Goal: Information Seeking & Learning: Check status

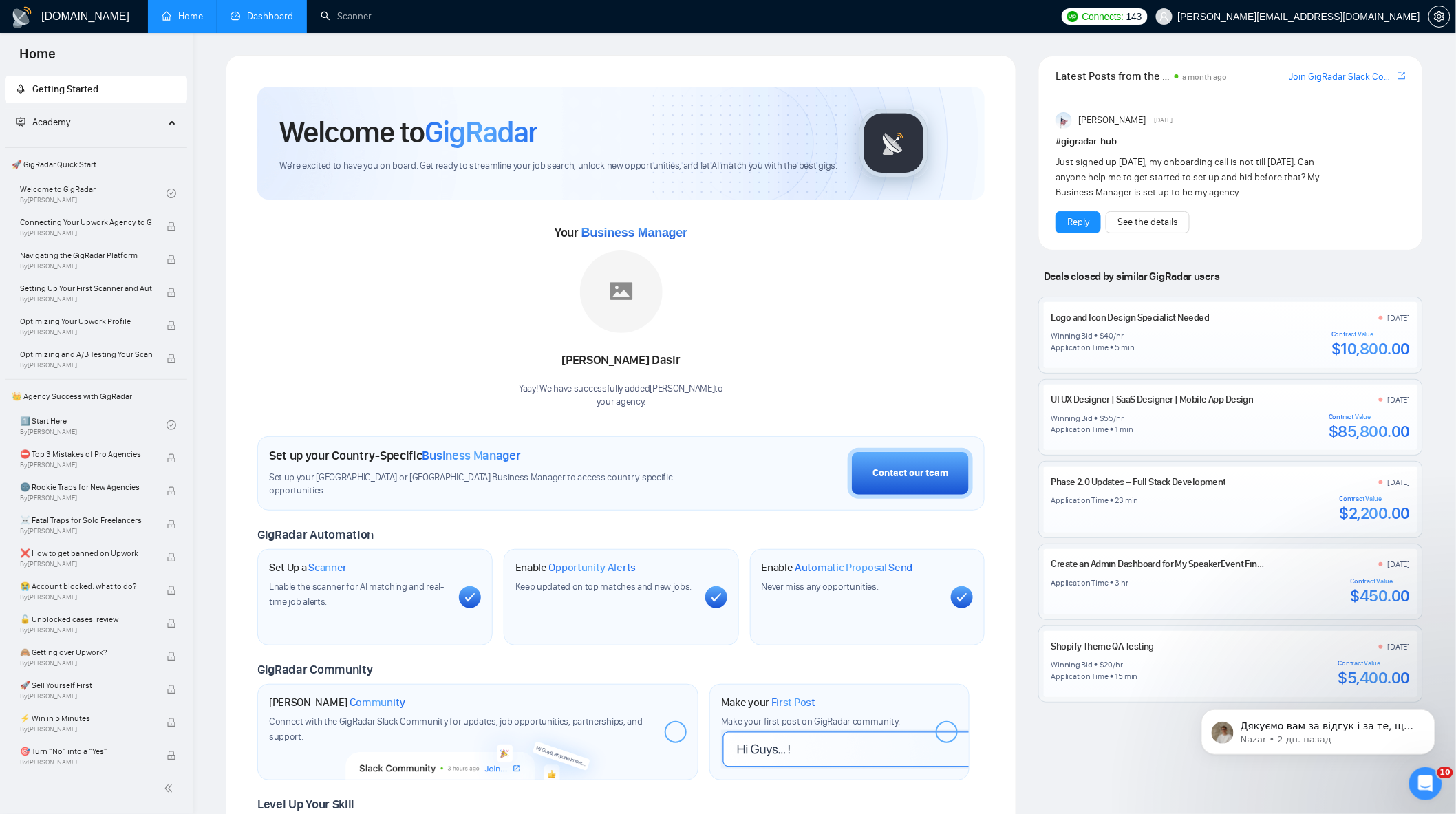
click at [293, 22] on link "Dashboard" at bounding box center [261, 16] width 63 height 11
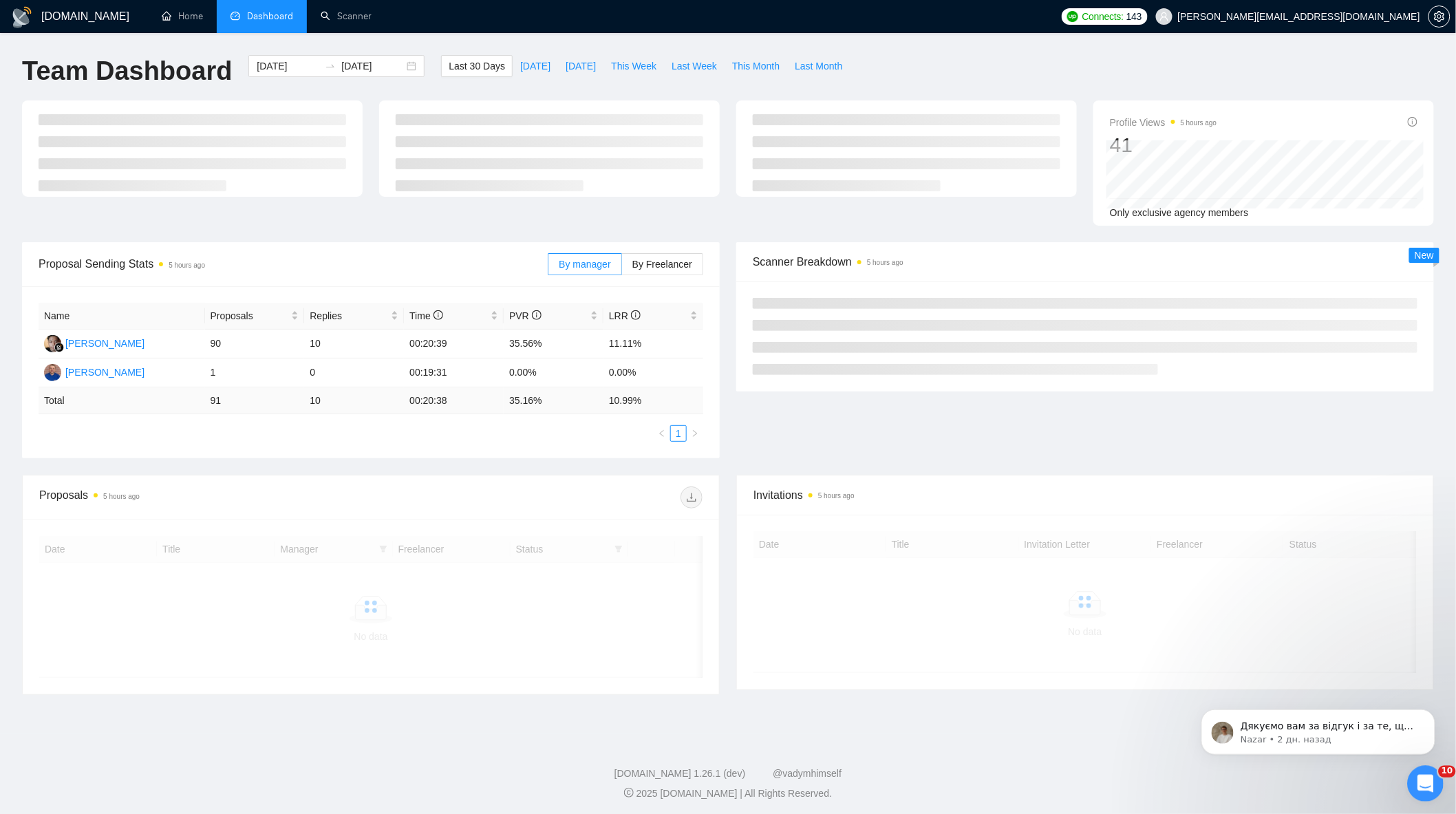
click at [1429, 787] on icon "Открыть службу сообщений Intercom" at bounding box center [1423, 782] width 22 height 22
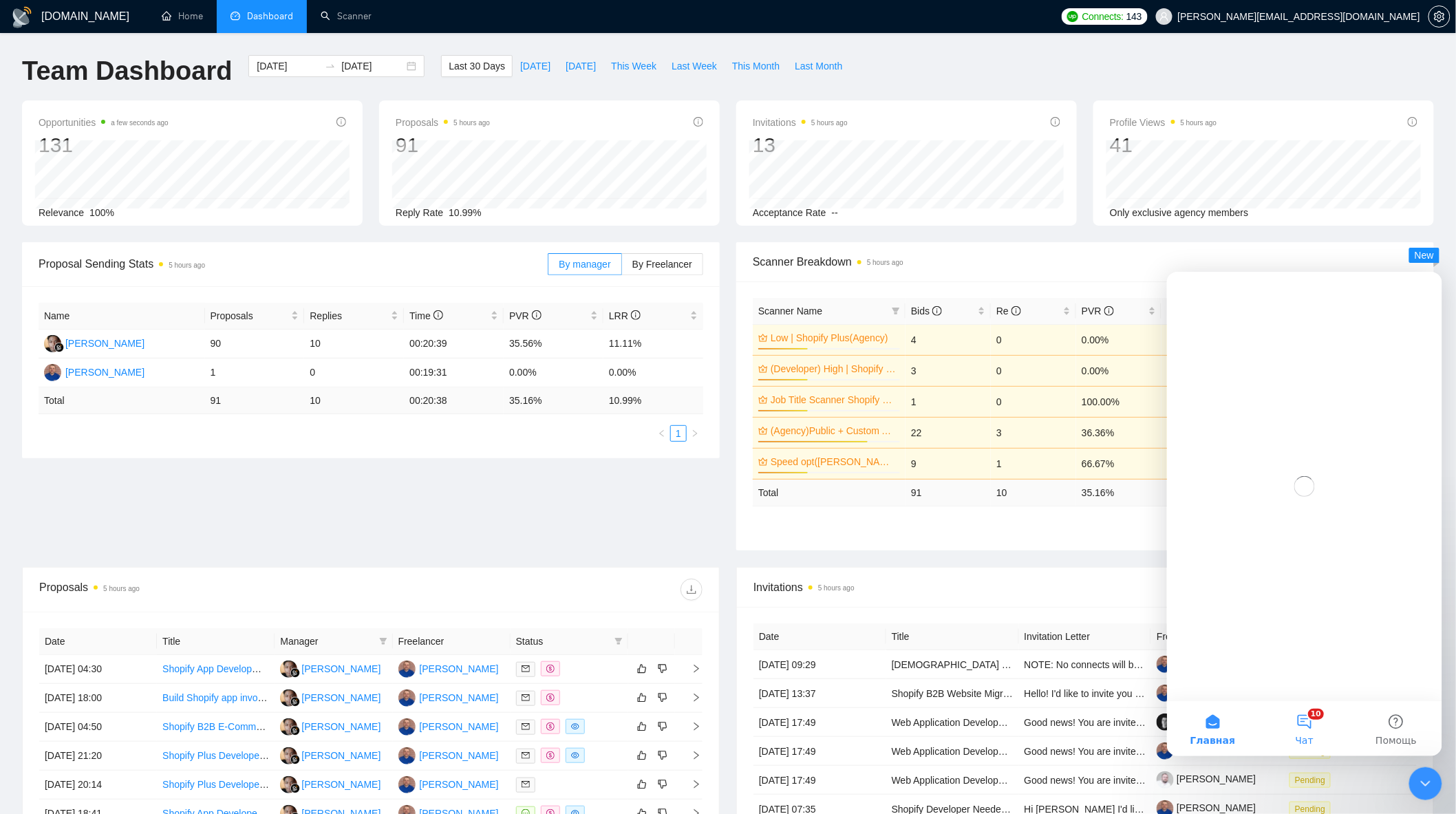
click at [1318, 719] on button "10 Чат" at bounding box center [1304, 728] width 92 height 55
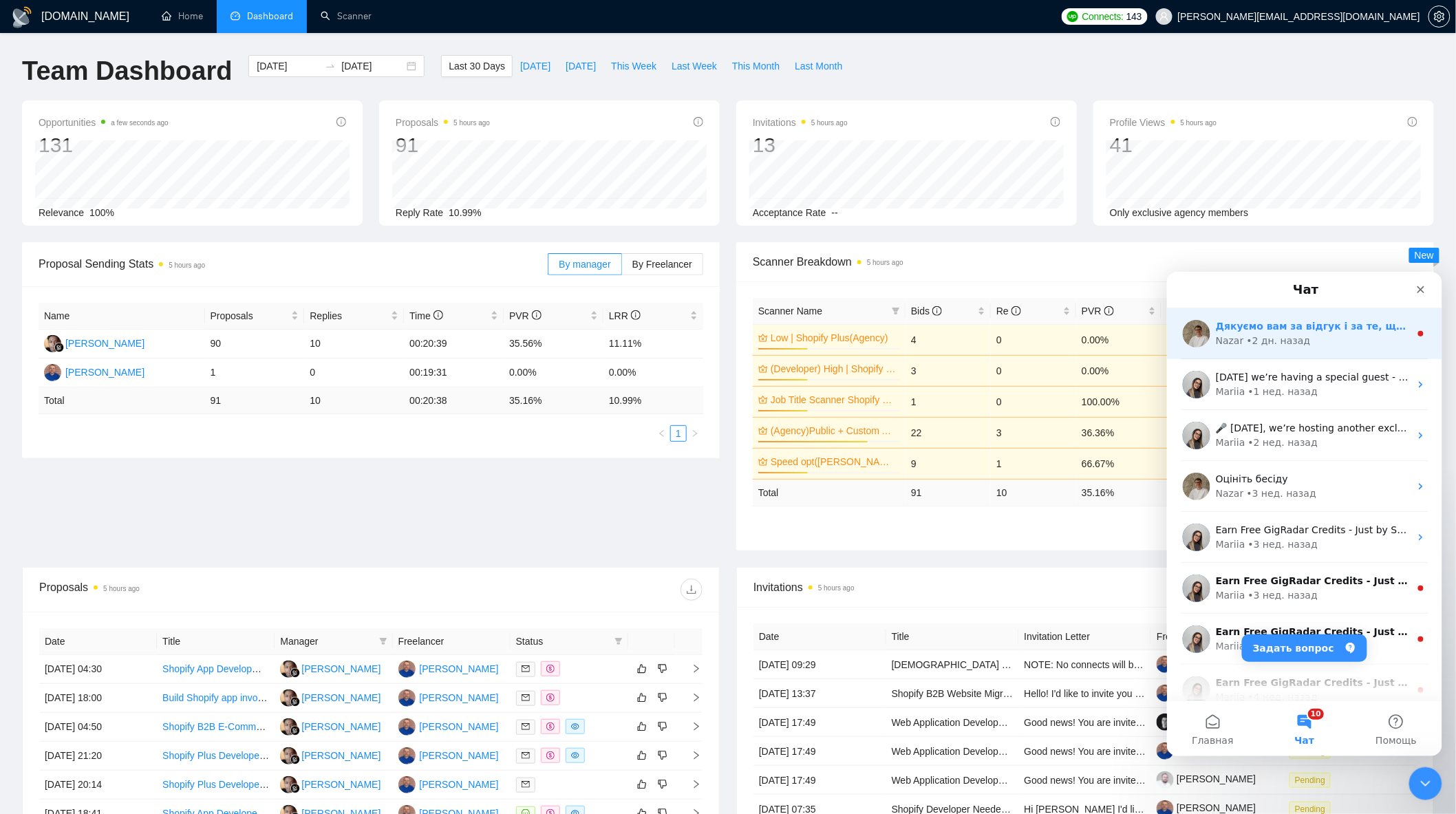
click at [1322, 333] on div "Nazar • 2 дн. назад" at bounding box center [1312, 340] width 194 height 14
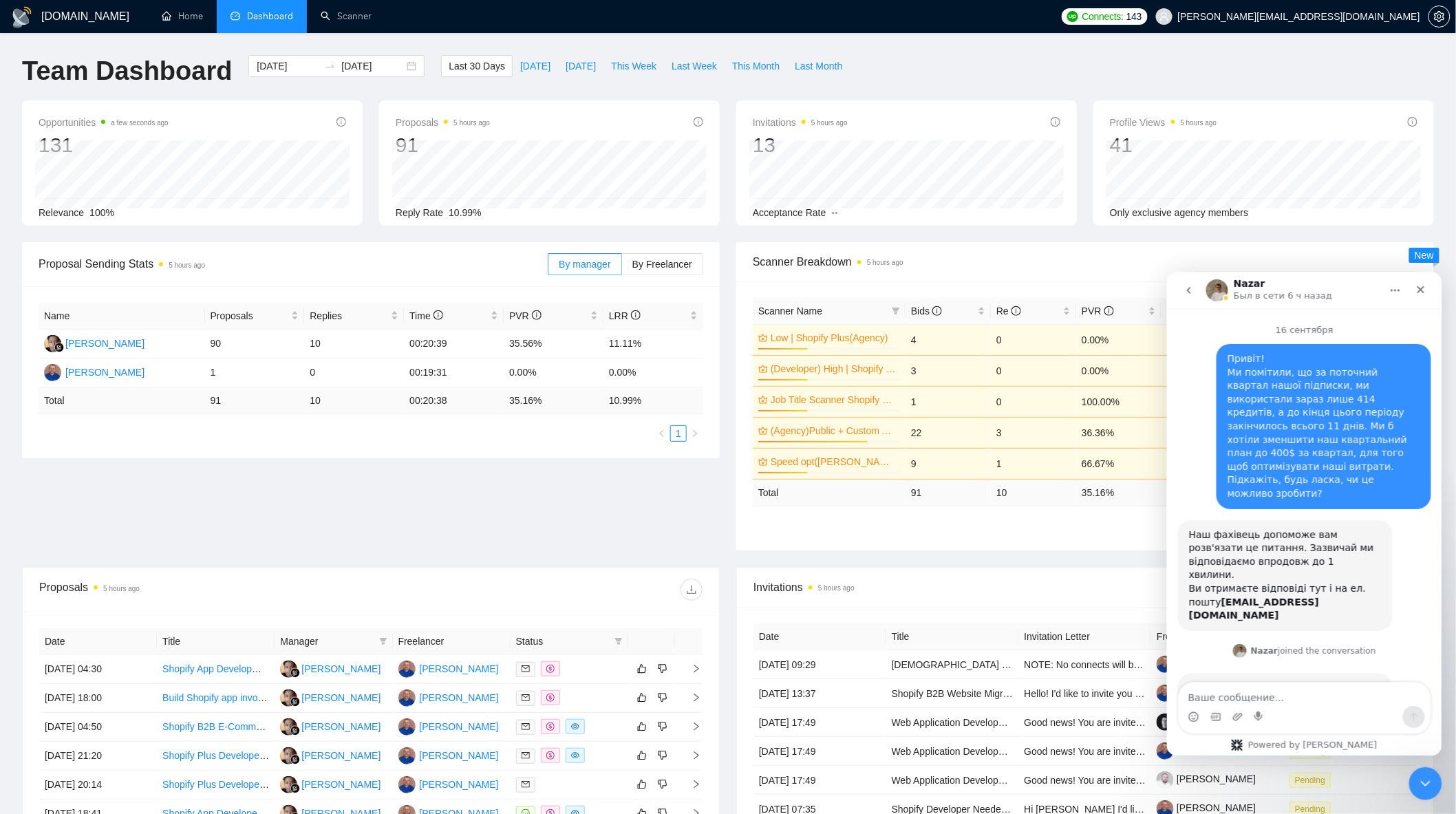
scroll to position [1, 0]
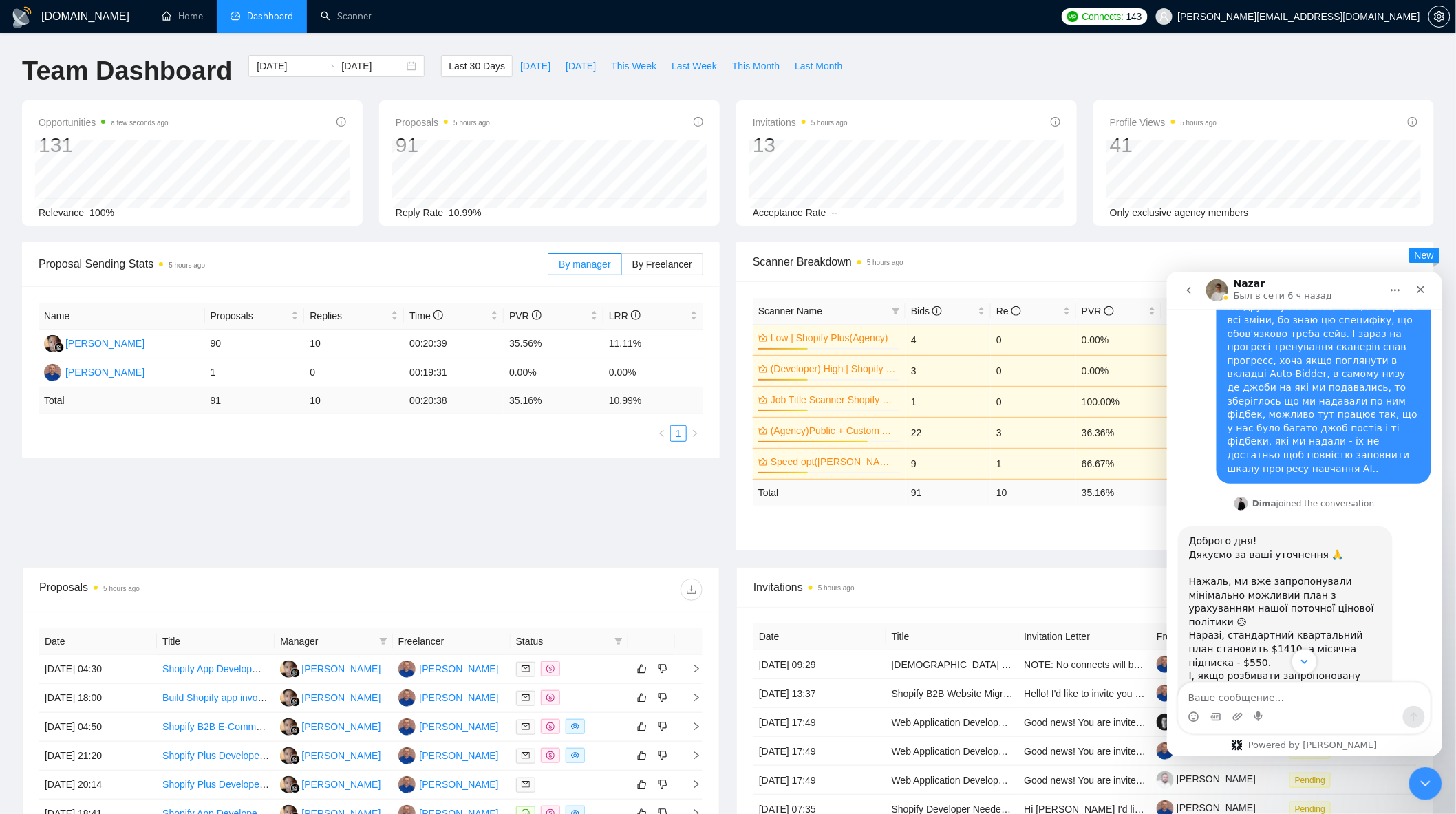
click at [1302, 658] on icon "Scroll to bottom" at bounding box center [1303, 660] width 12 height 12
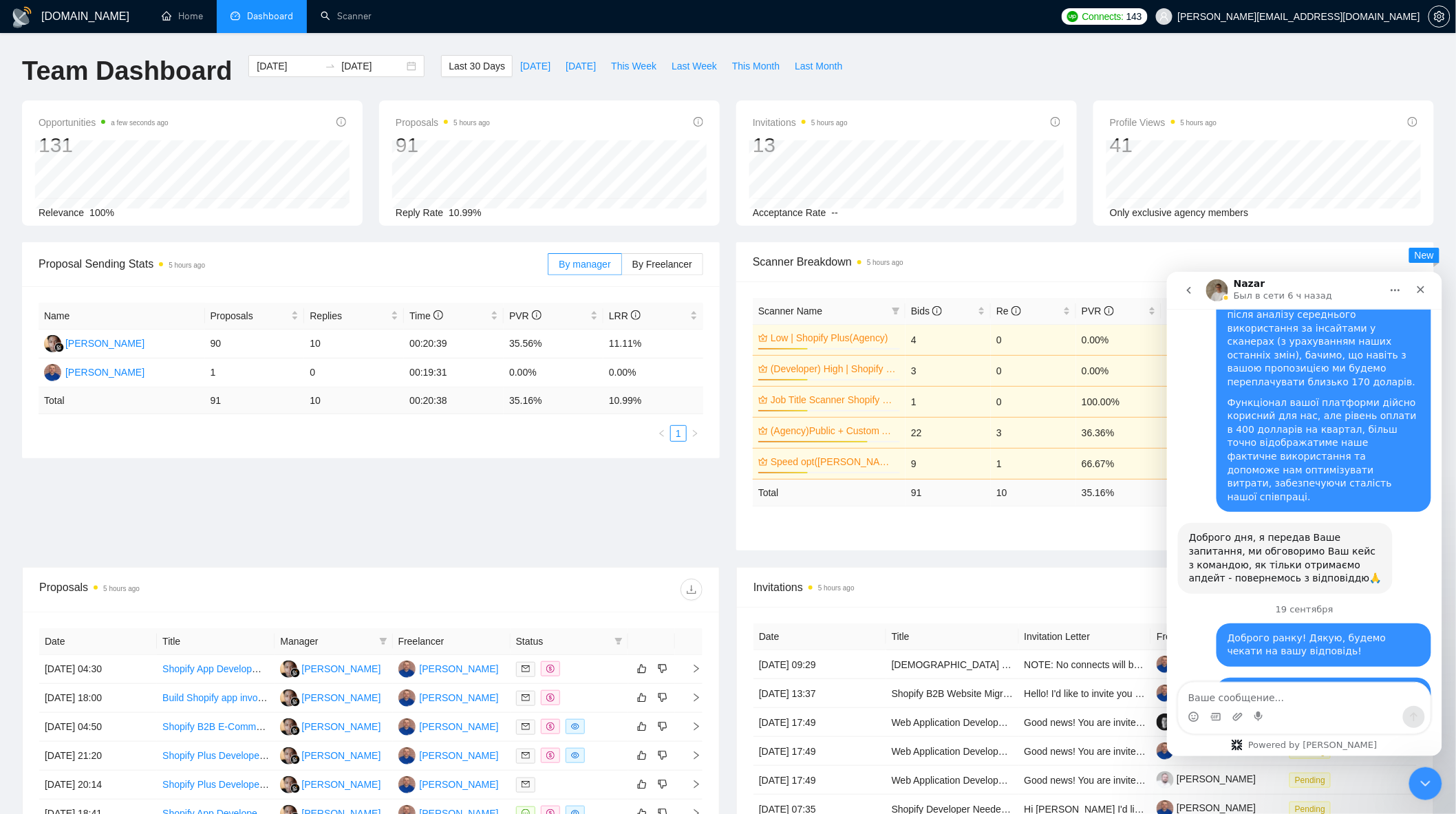
scroll to position [3828, 0]
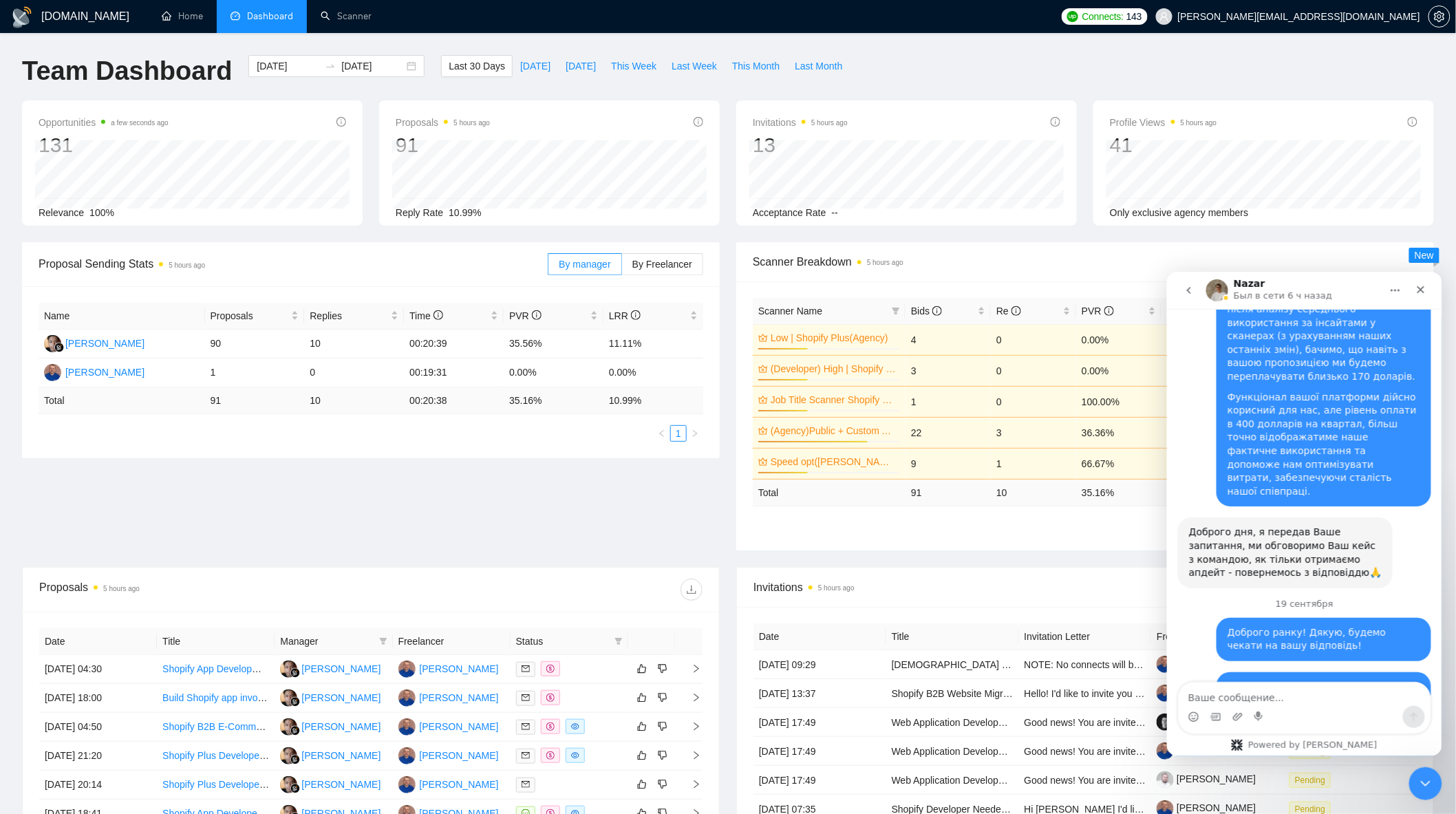
click at [678, 79] on div "Last 30 Days [DATE] [DATE] This Week Last Week This Month Last Month" at bounding box center [646, 78] width 425 height 45
click at [680, 67] on span "Last Week" at bounding box center [694, 66] width 45 height 15
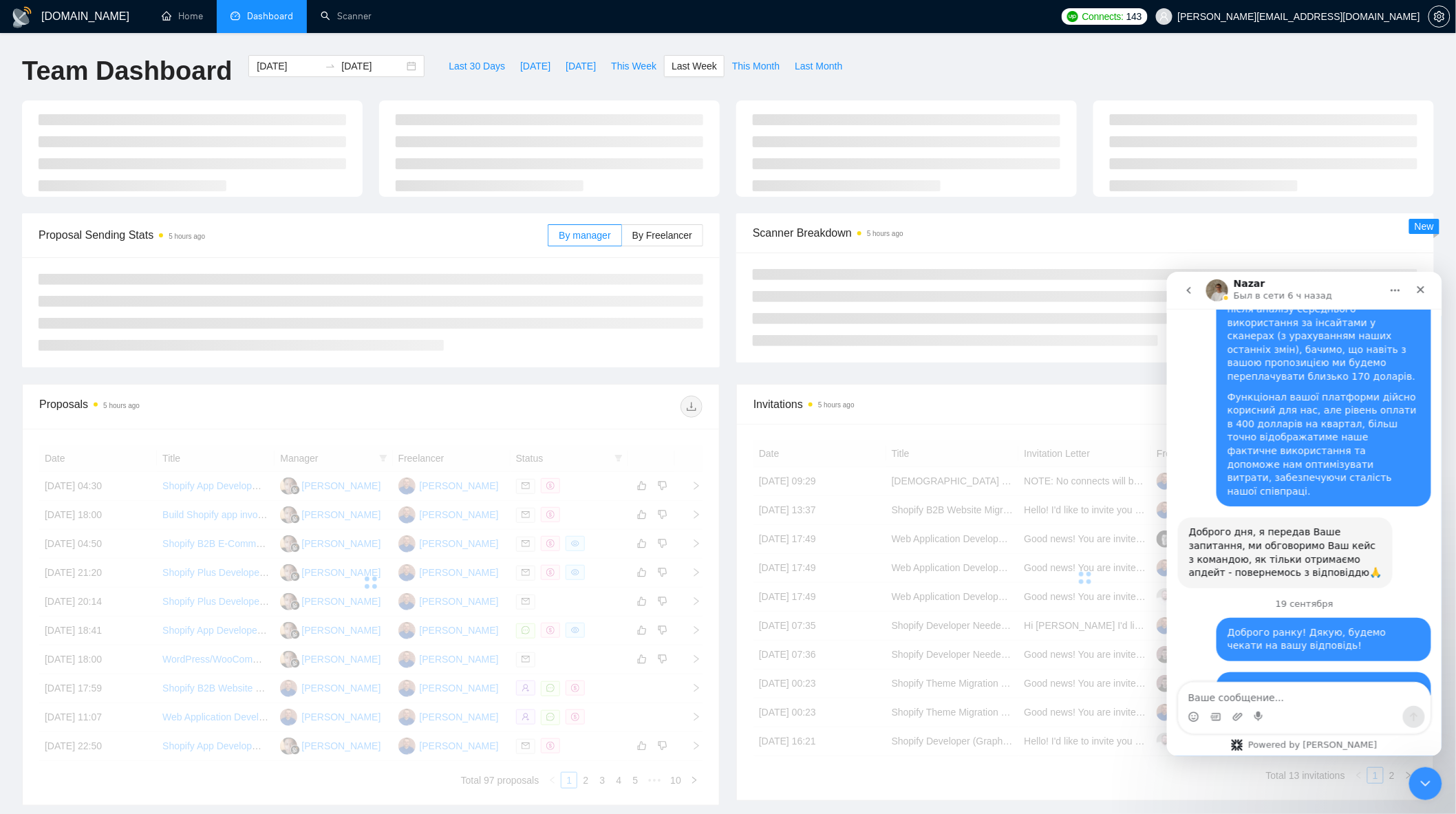
type input "[DATE]"
click at [670, 247] on div "By manager By Freelancer" at bounding box center [626, 235] width 156 height 44
click at [673, 214] on div at bounding box center [728, 156] width 1429 height 112
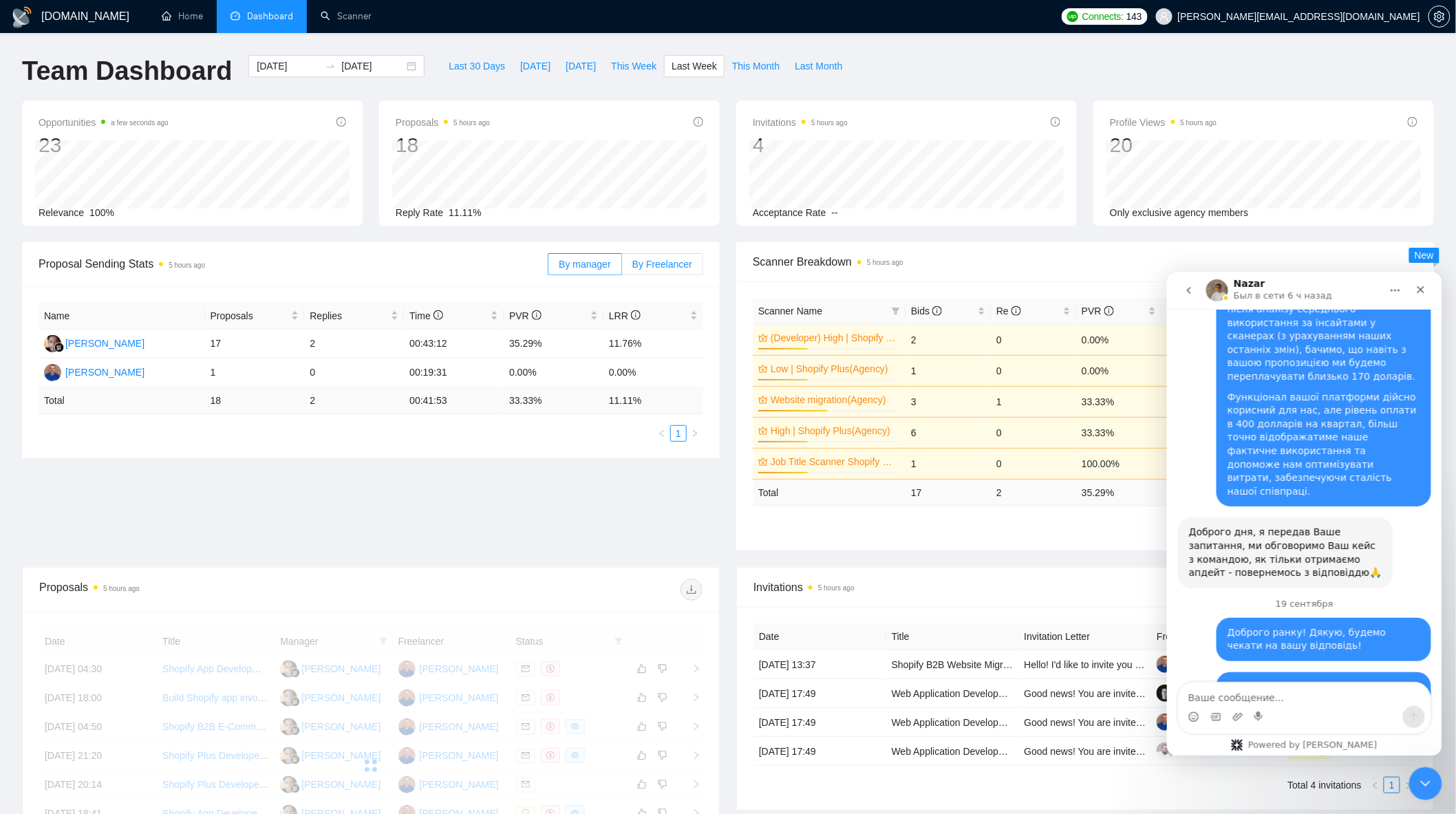
click at [673, 262] on span "By Freelancer" at bounding box center [662, 264] width 60 height 11
click at [622, 268] on input "By Freelancer" at bounding box center [622, 268] width 0 height 0
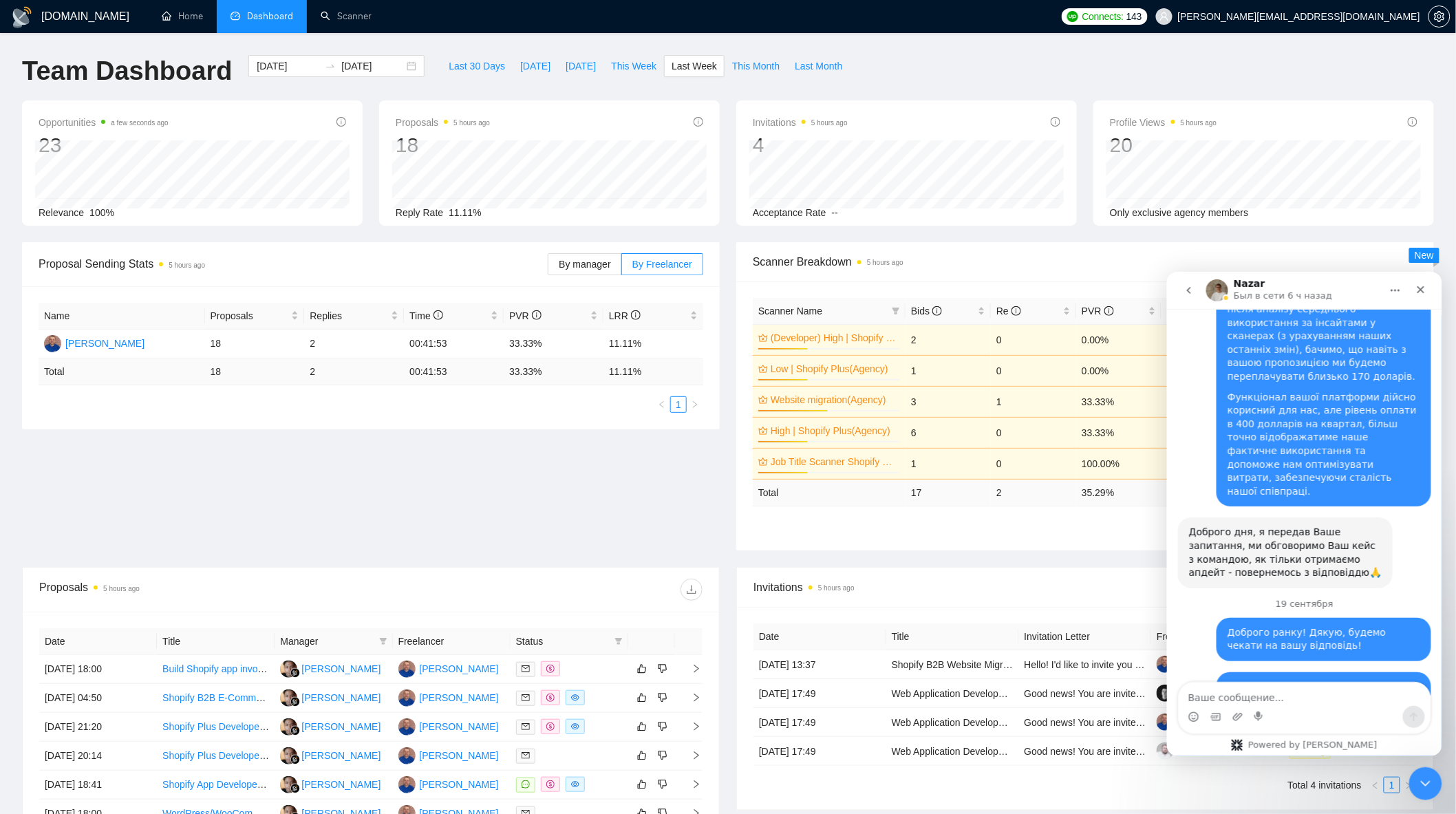
click at [589, 459] on div "Proposal Sending Stats 5 hours ago By manager By Freelancer Name Proposals Repl…" at bounding box center [728, 405] width 1429 height 325
click at [1419, 782] on icon "Закрыть службу сообщений Intercom" at bounding box center [1423, 782] width 17 height 17
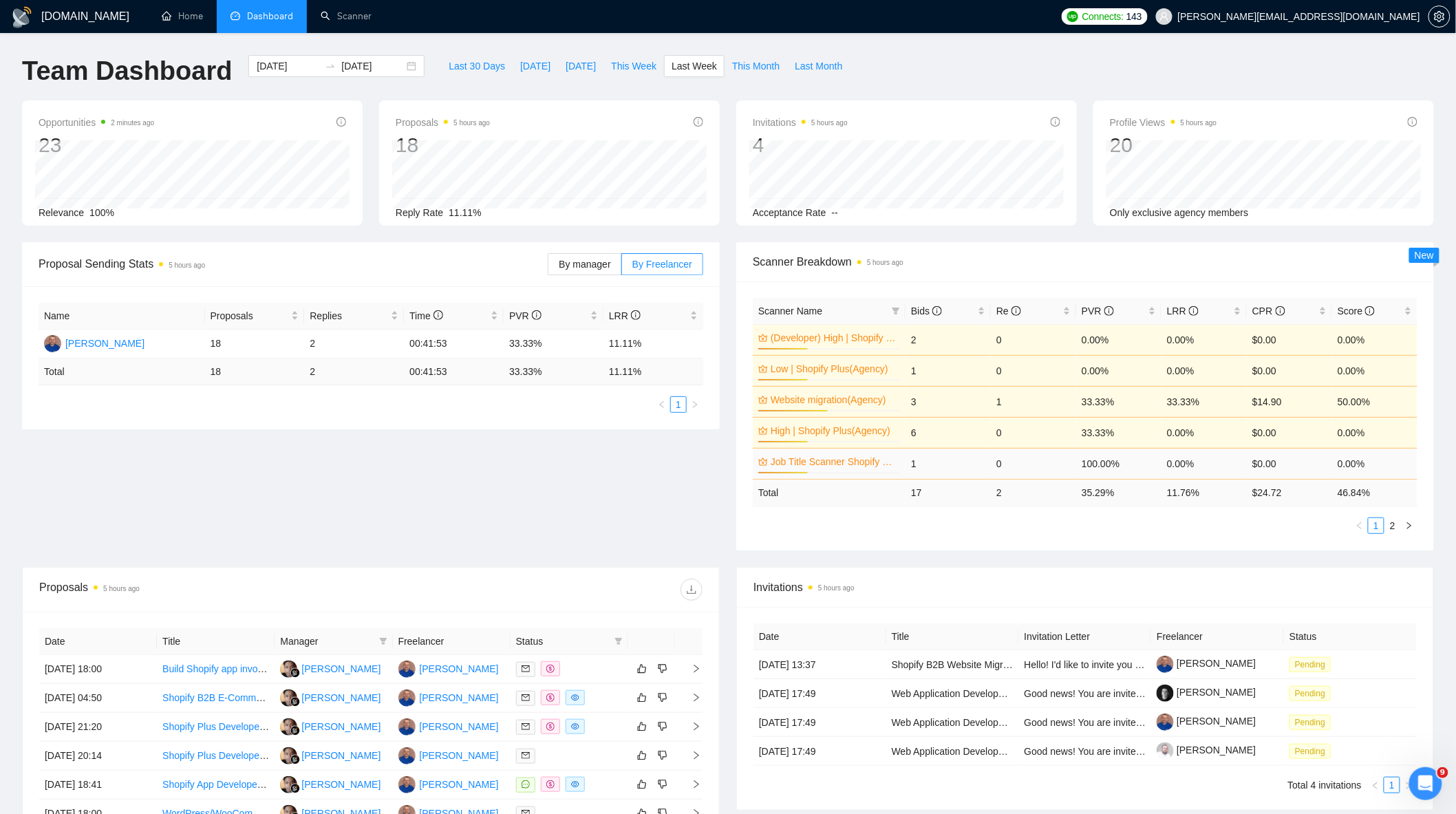
scroll to position [3828, 0]
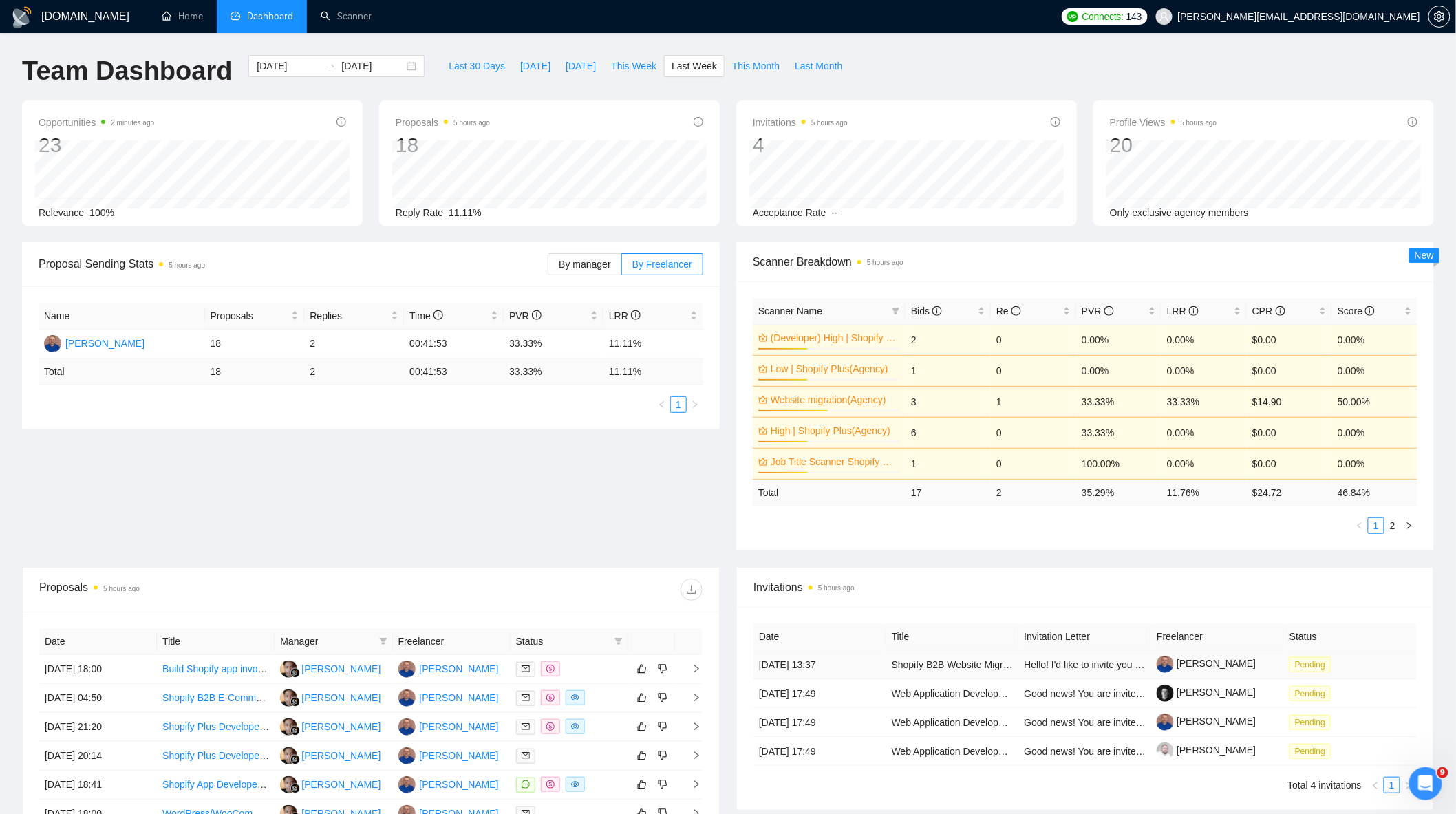
click at [1365, 665] on td "Pending" at bounding box center [1351, 664] width 133 height 29
click at [1397, 521] on link "2" at bounding box center [1393, 525] width 15 height 15
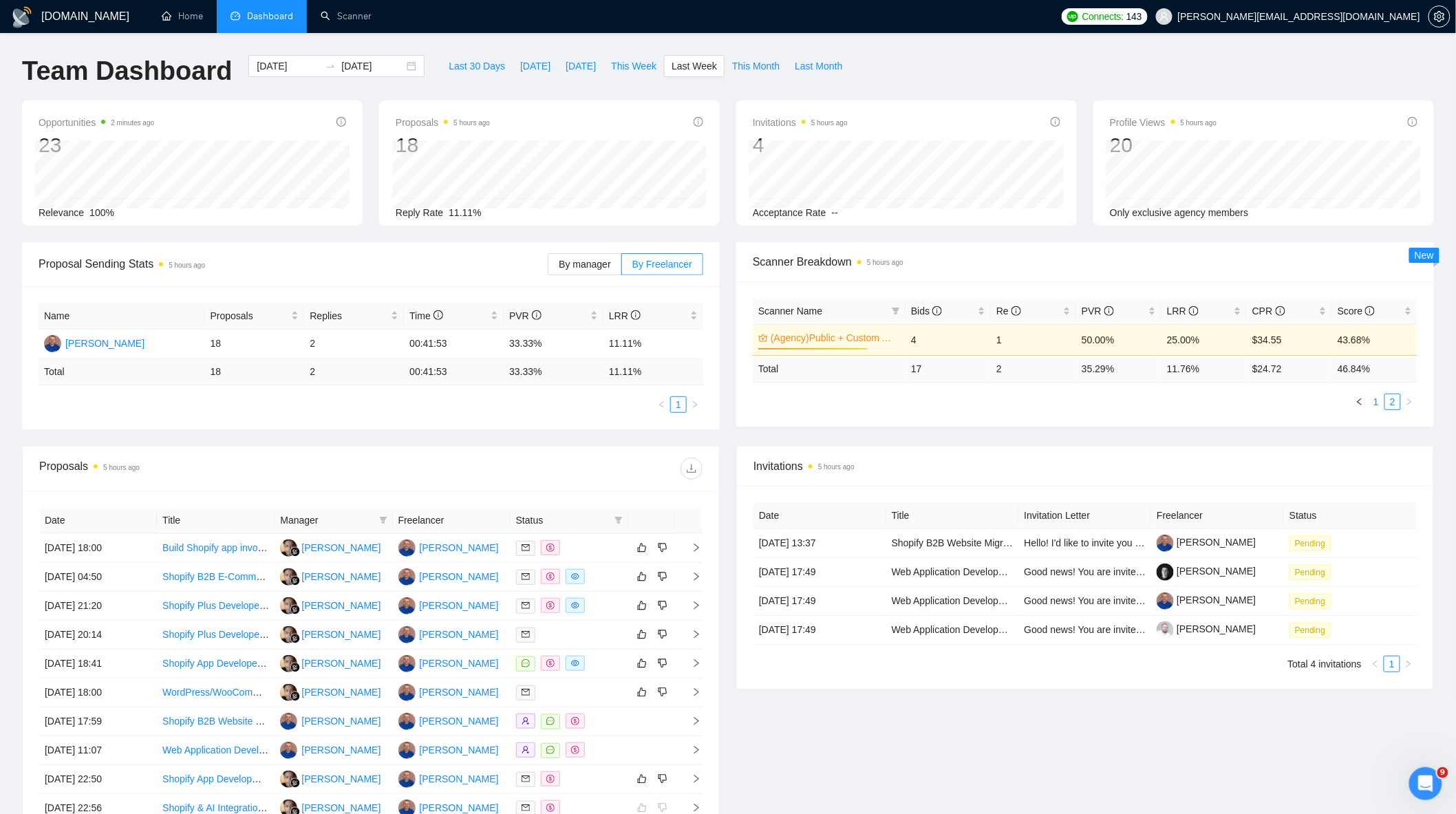
click at [1378, 400] on link "1" at bounding box center [1376, 402] width 15 height 15
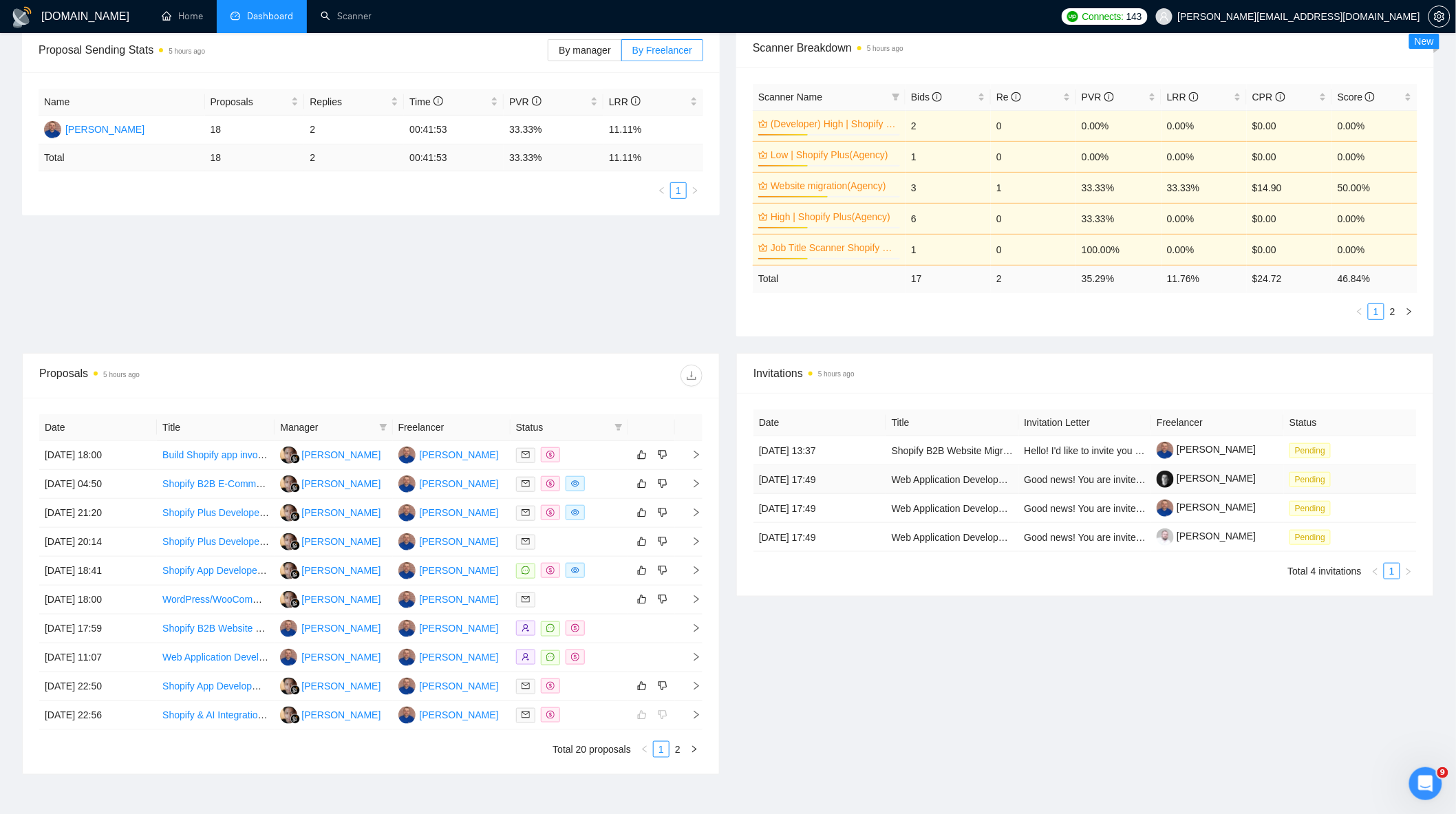
scroll to position [73, 0]
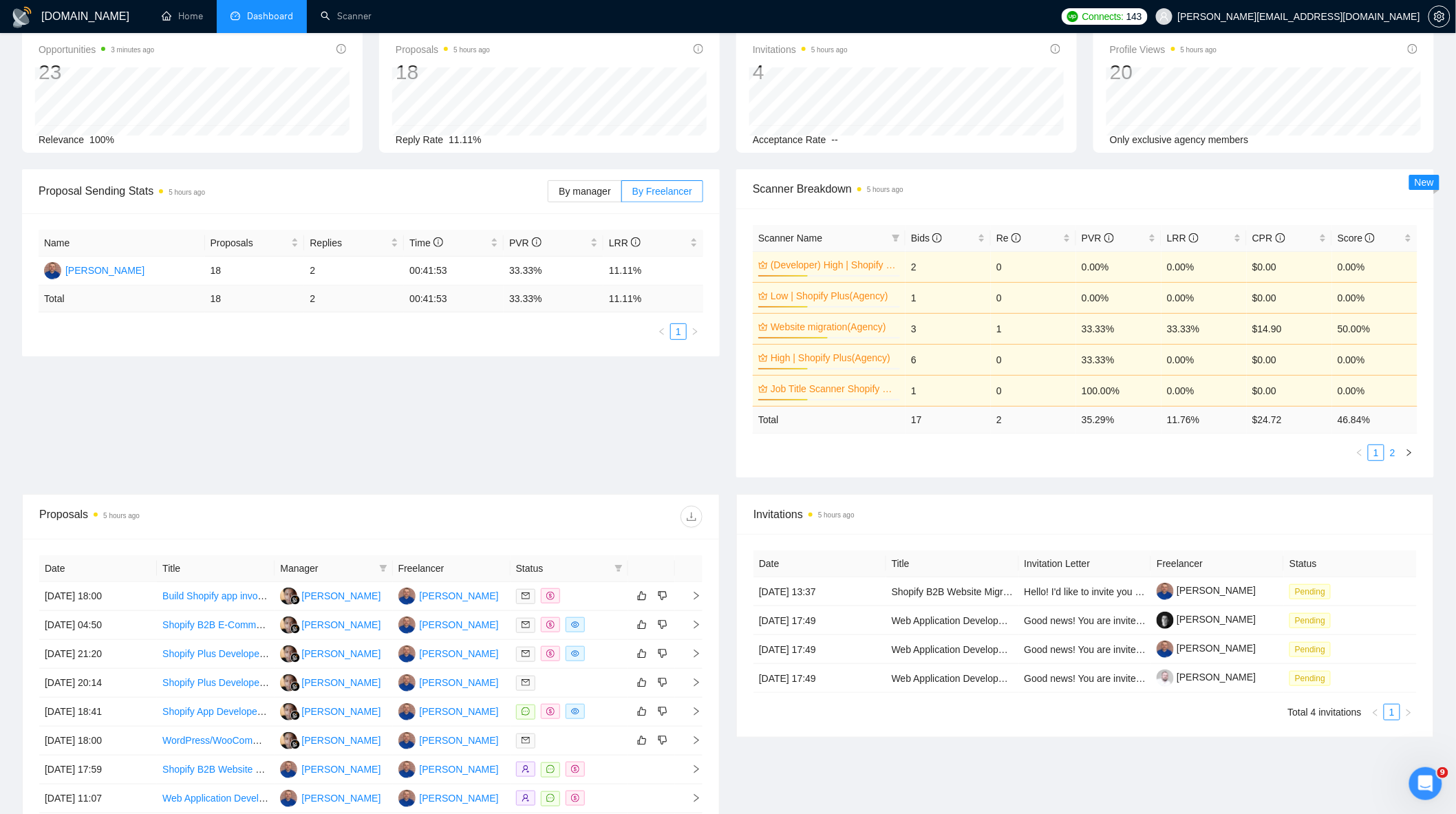
click at [1395, 457] on link "2" at bounding box center [1393, 452] width 15 height 15
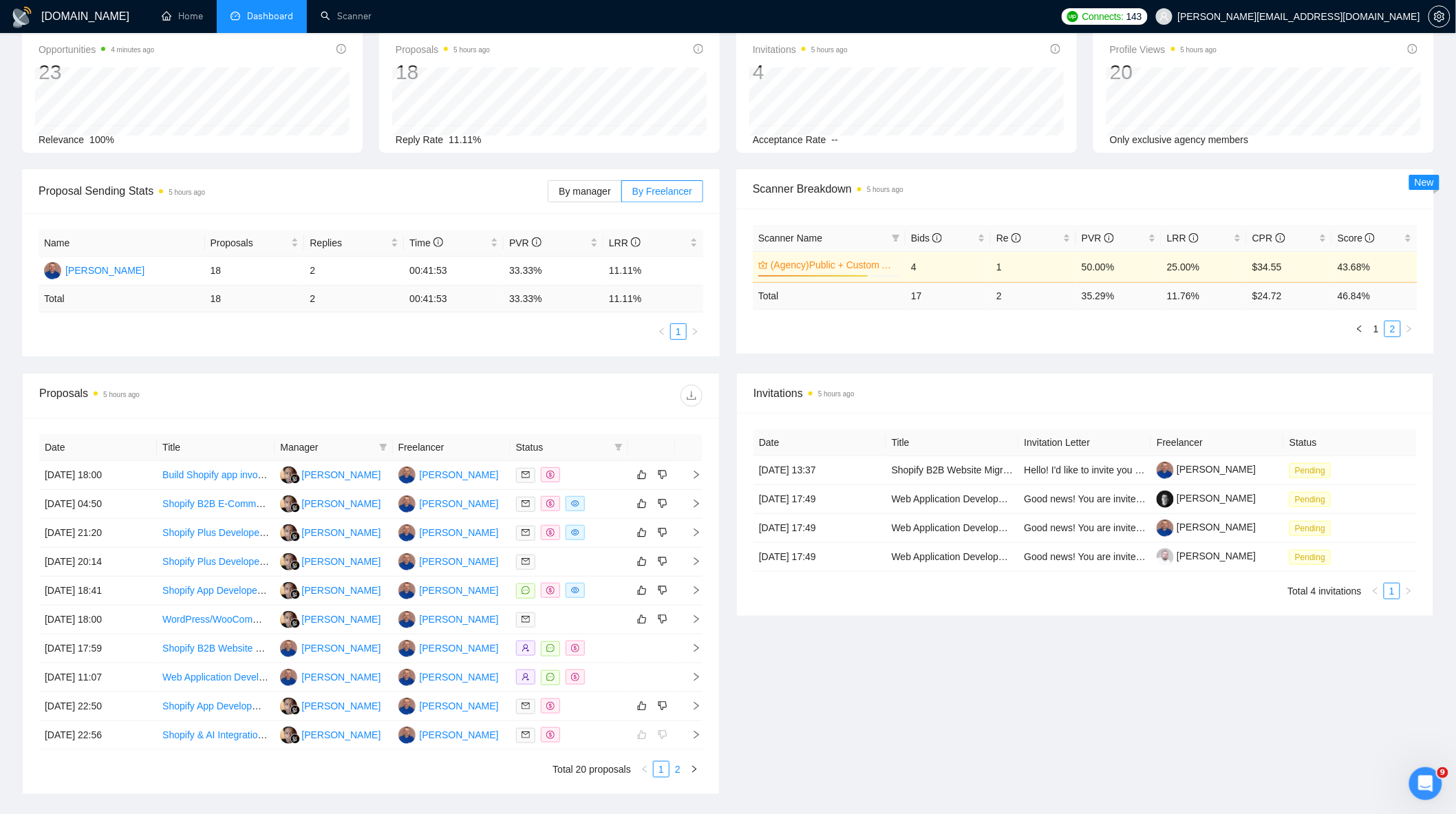
click at [676, 777] on link "2" at bounding box center [677, 769] width 15 height 15
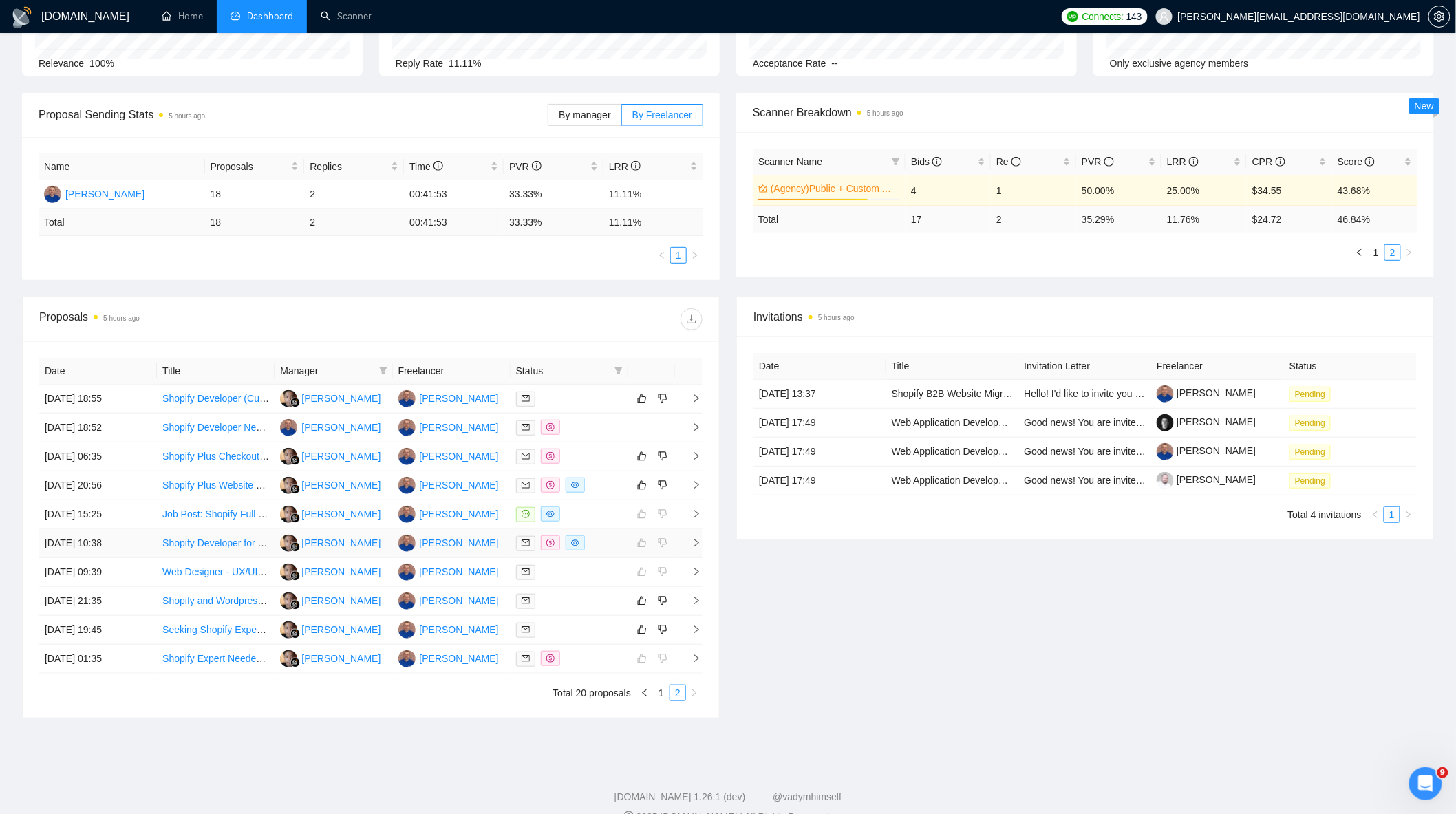
click at [595, 540] on div at bounding box center [570, 542] width 107 height 16
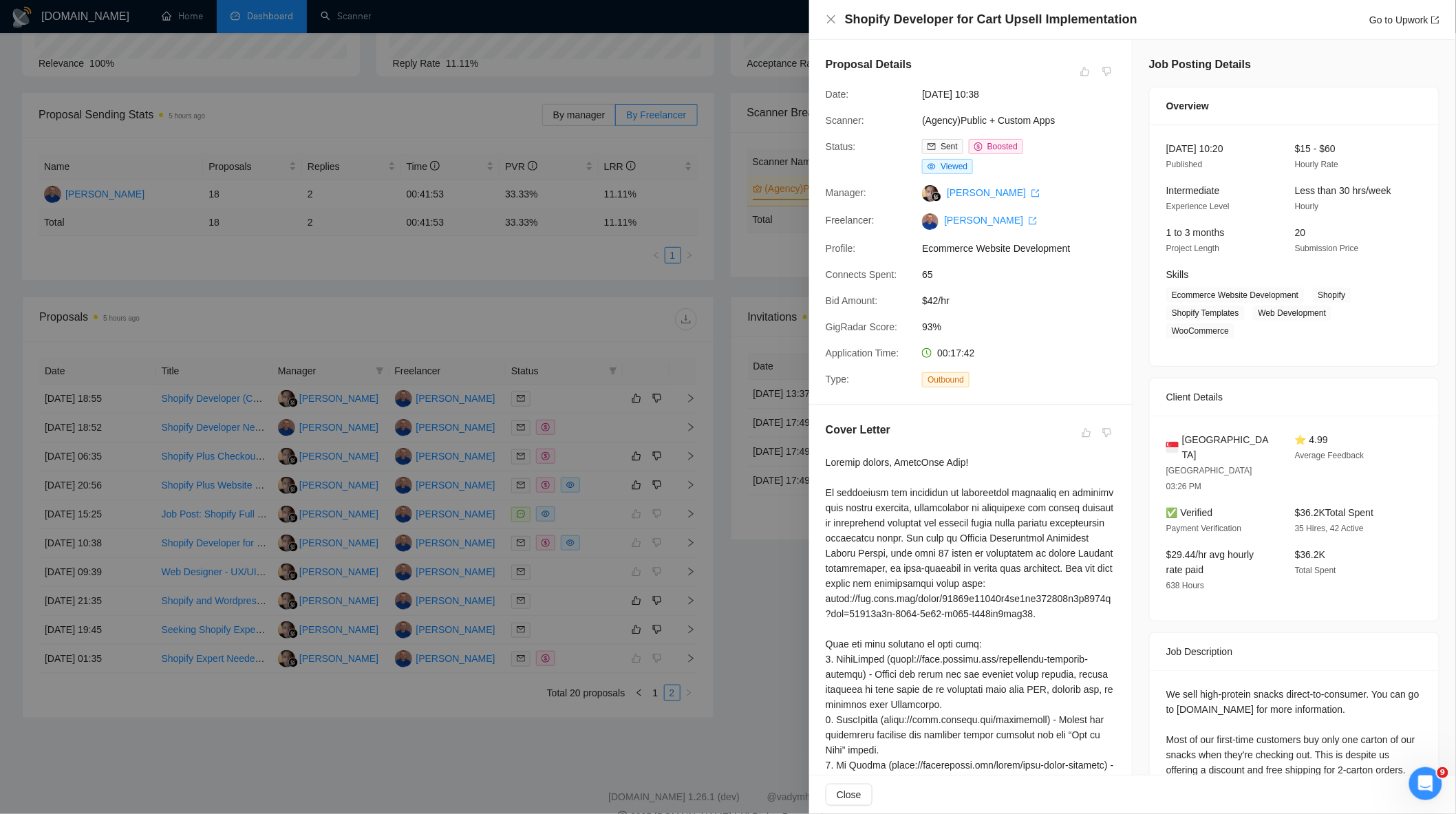
click at [714, 654] on div at bounding box center [728, 407] width 1456 height 814
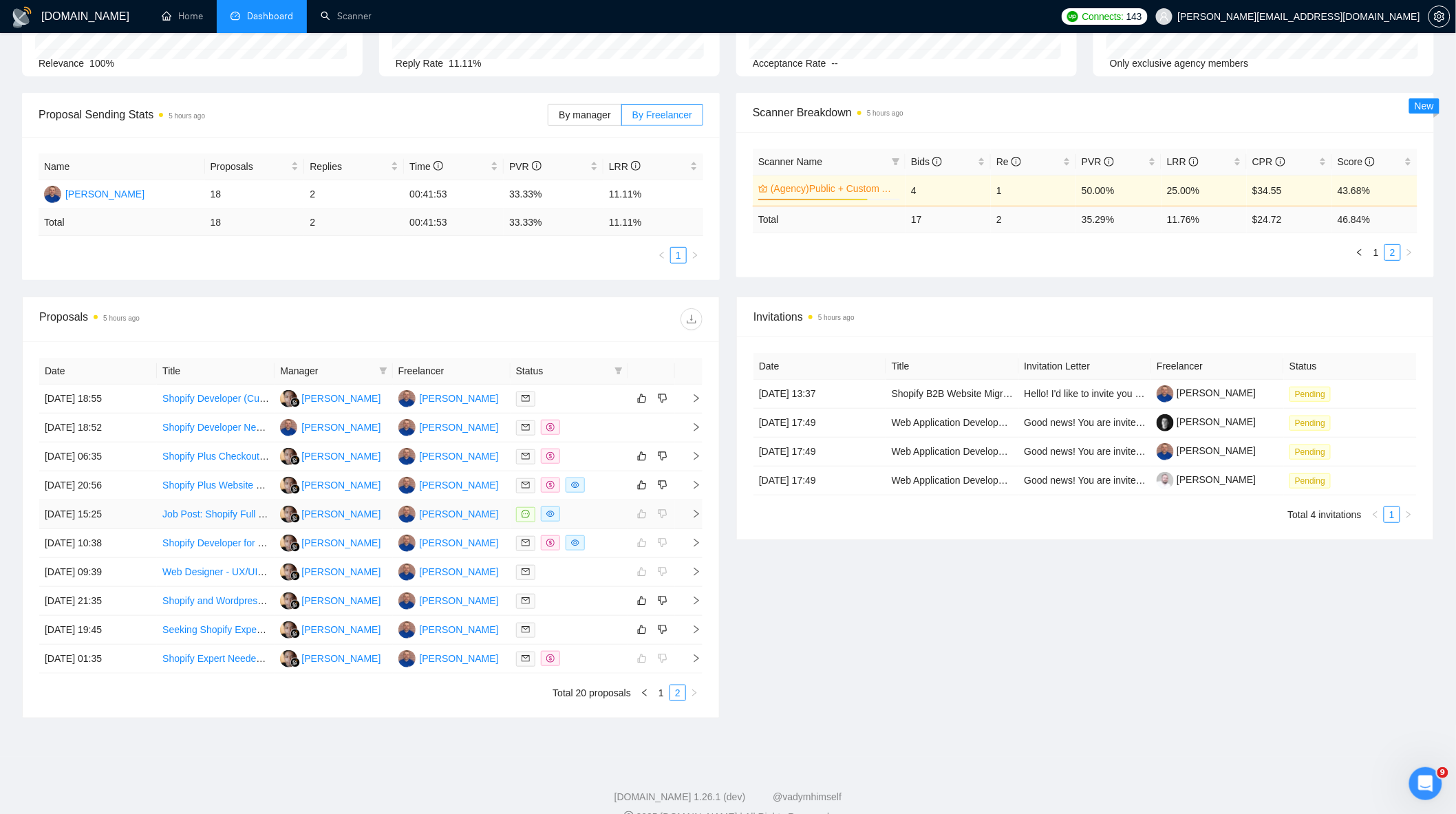
click at [574, 507] on td at bounding box center [570, 514] width 118 height 29
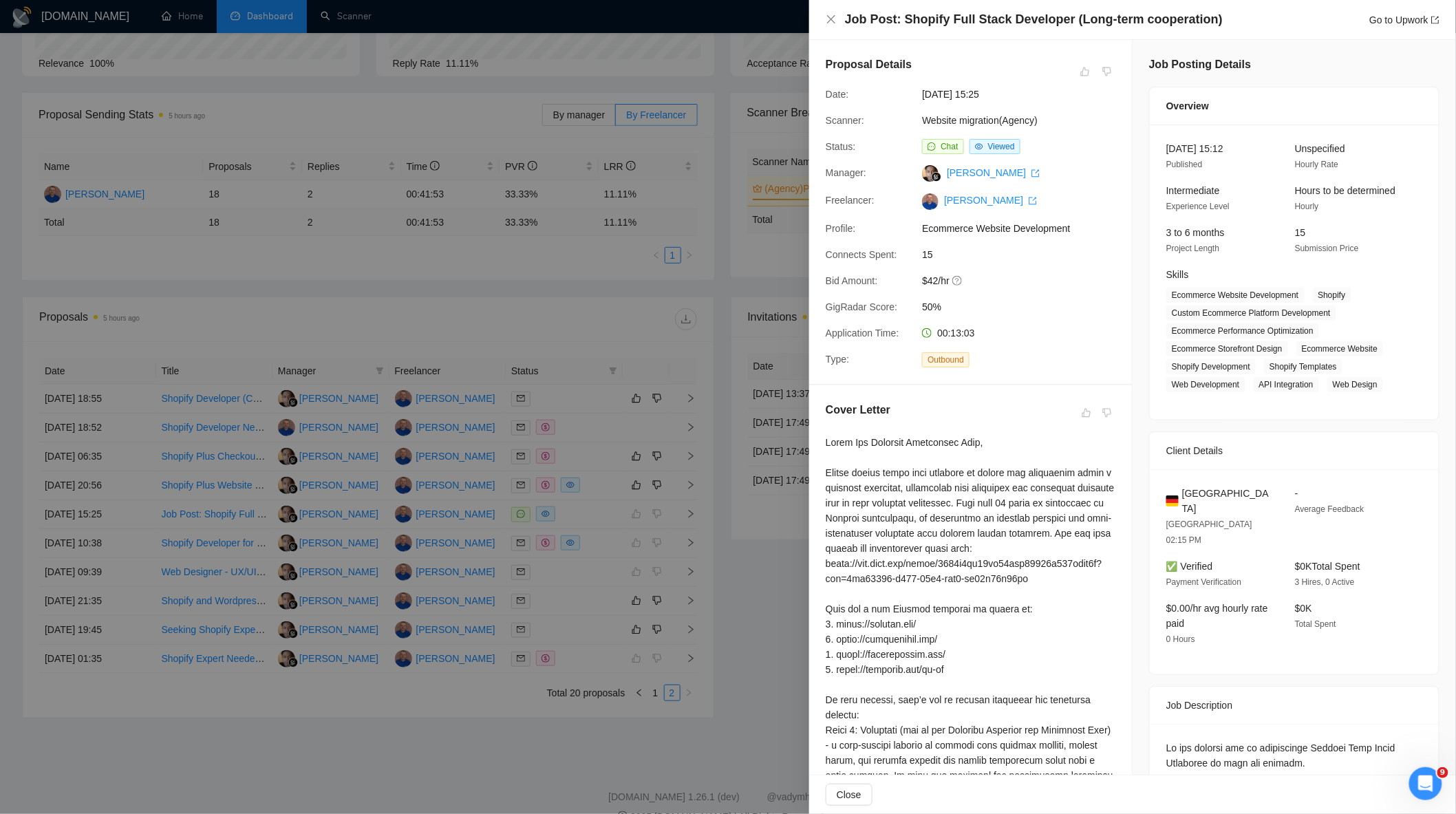
click at [594, 451] on div at bounding box center [728, 407] width 1456 height 814
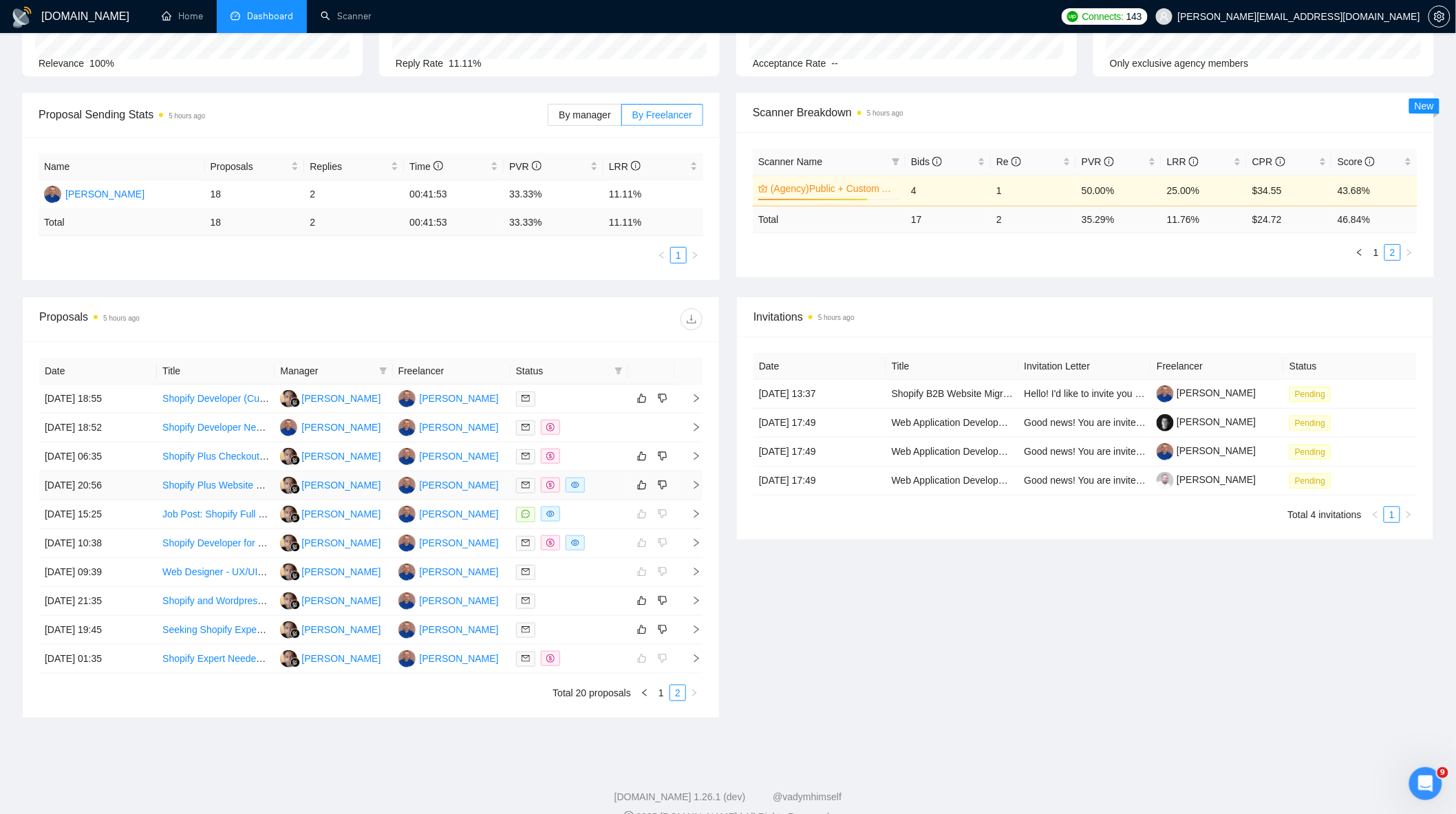
click at [601, 493] on div at bounding box center [570, 485] width 107 height 16
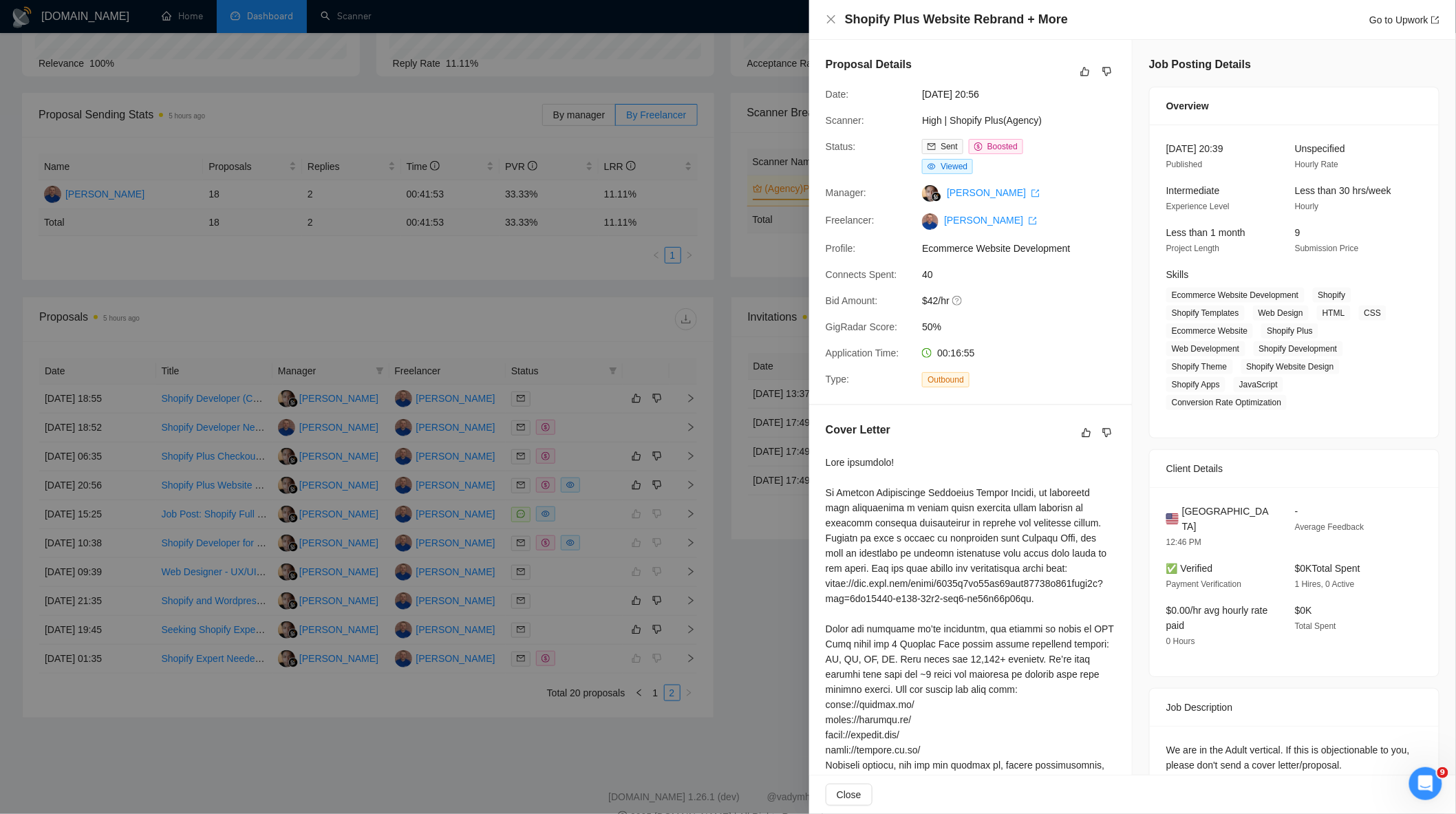
click at [583, 411] on div at bounding box center [728, 407] width 1456 height 814
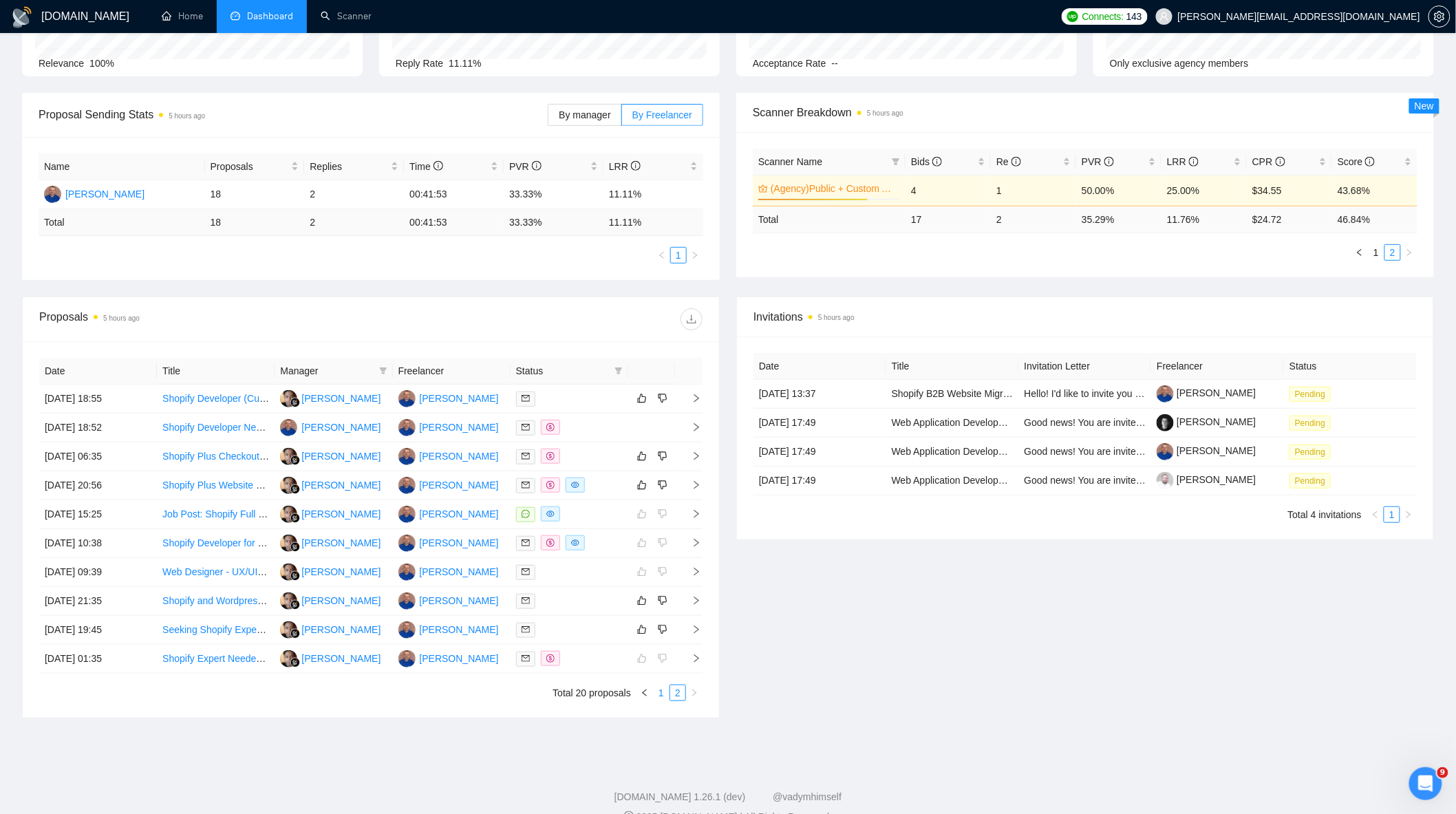
click at [659, 697] on link "1" at bounding box center [661, 693] width 15 height 15
click at [680, 696] on link "2" at bounding box center [677, 693] width 15 height 15
click at [665, 700] on link "1" at bounding box center [661, 693] width 15 height 15
click at [595, 518] on div at bounding box center [570, 514] width 107 height 16
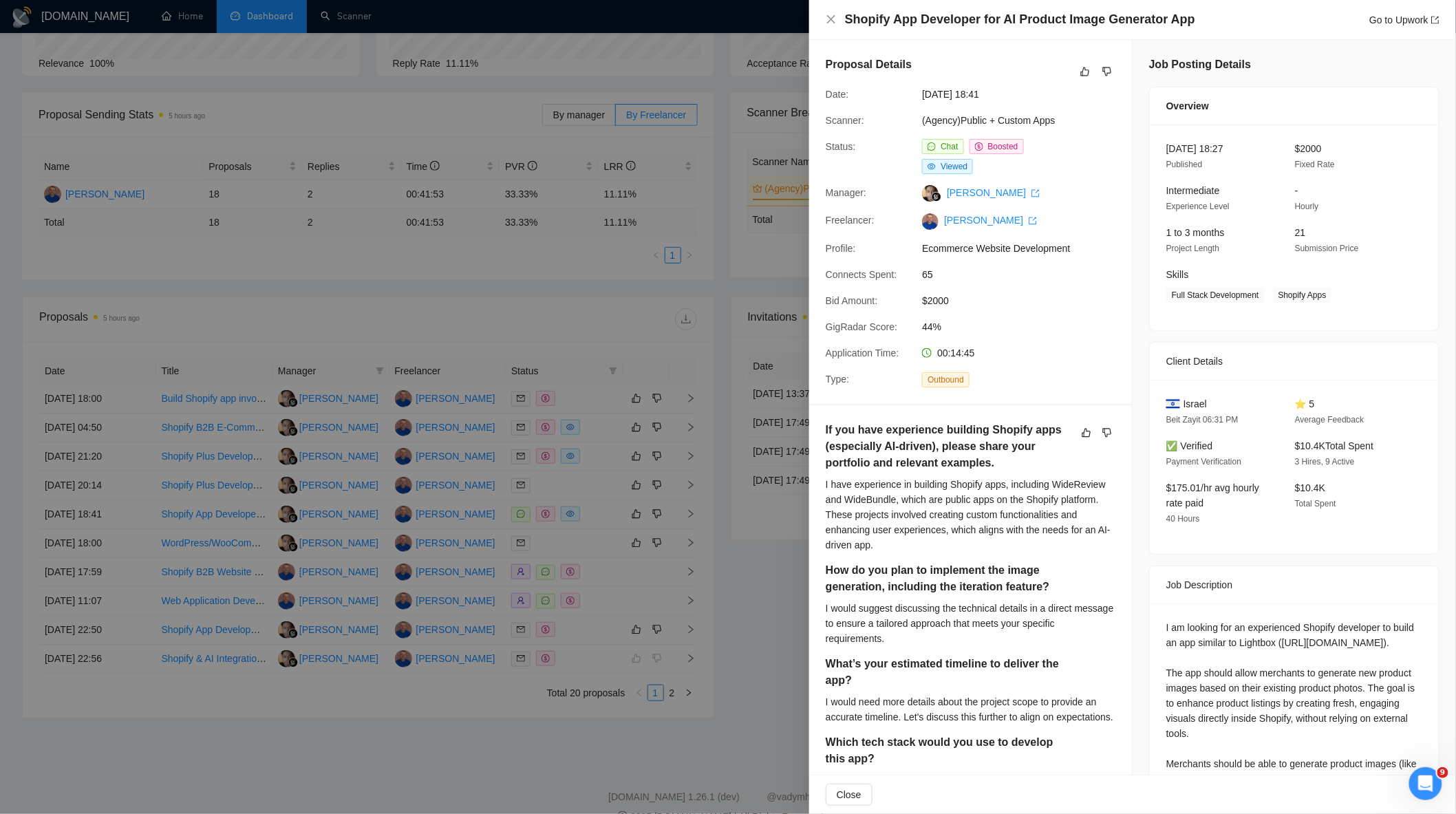
click at [601, 447] on div at bounding box center [728, 407] width 1456 height 814
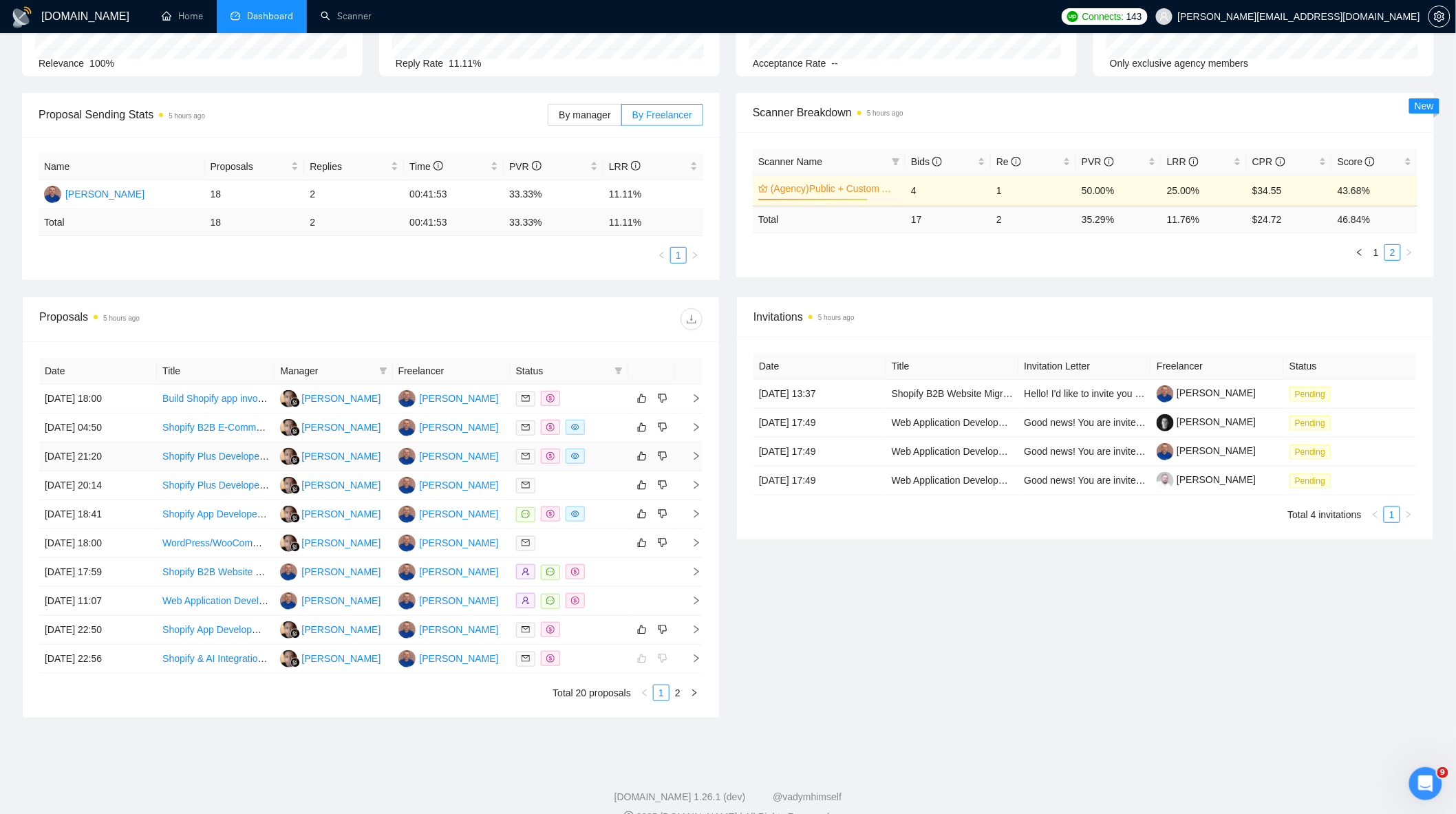
click at [593, 455] on div at bounding box center [570, 456] width 107 height 16
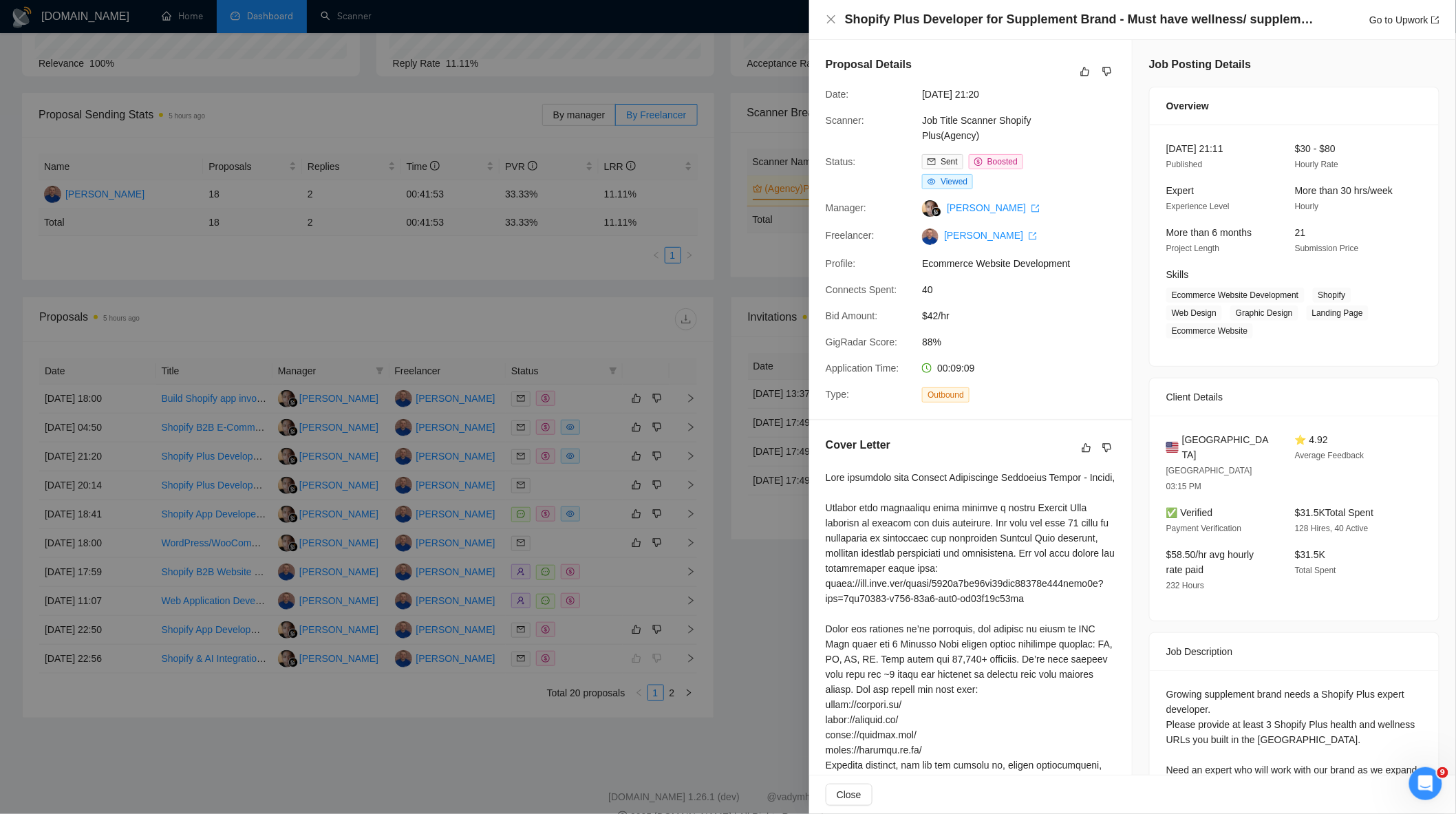
click at [602, 434] on div at bounding box center [728, 407] width 1456 height 814
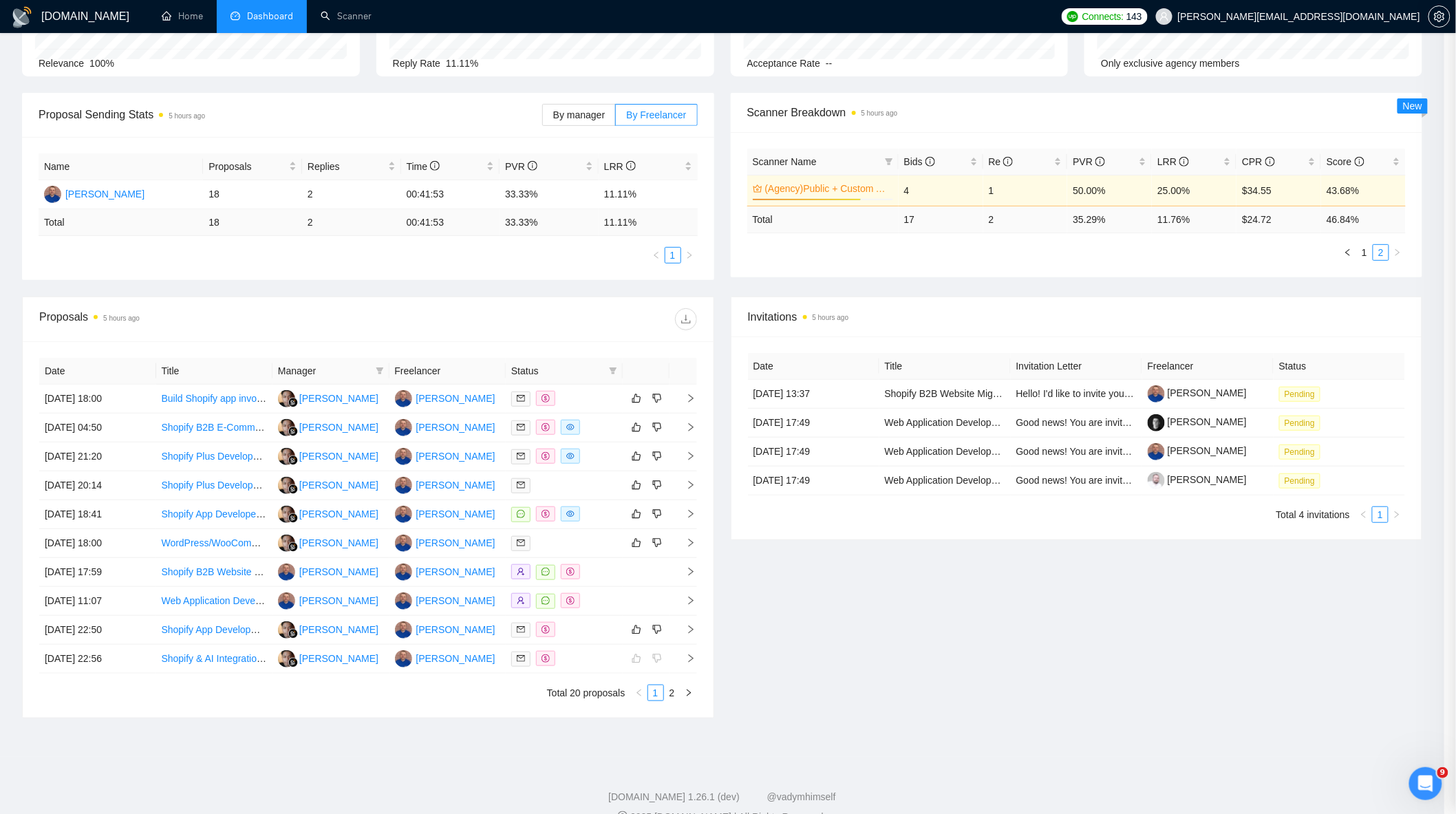
click at [604, 429] on div at bounding box center [564, 427] width 106 height 16
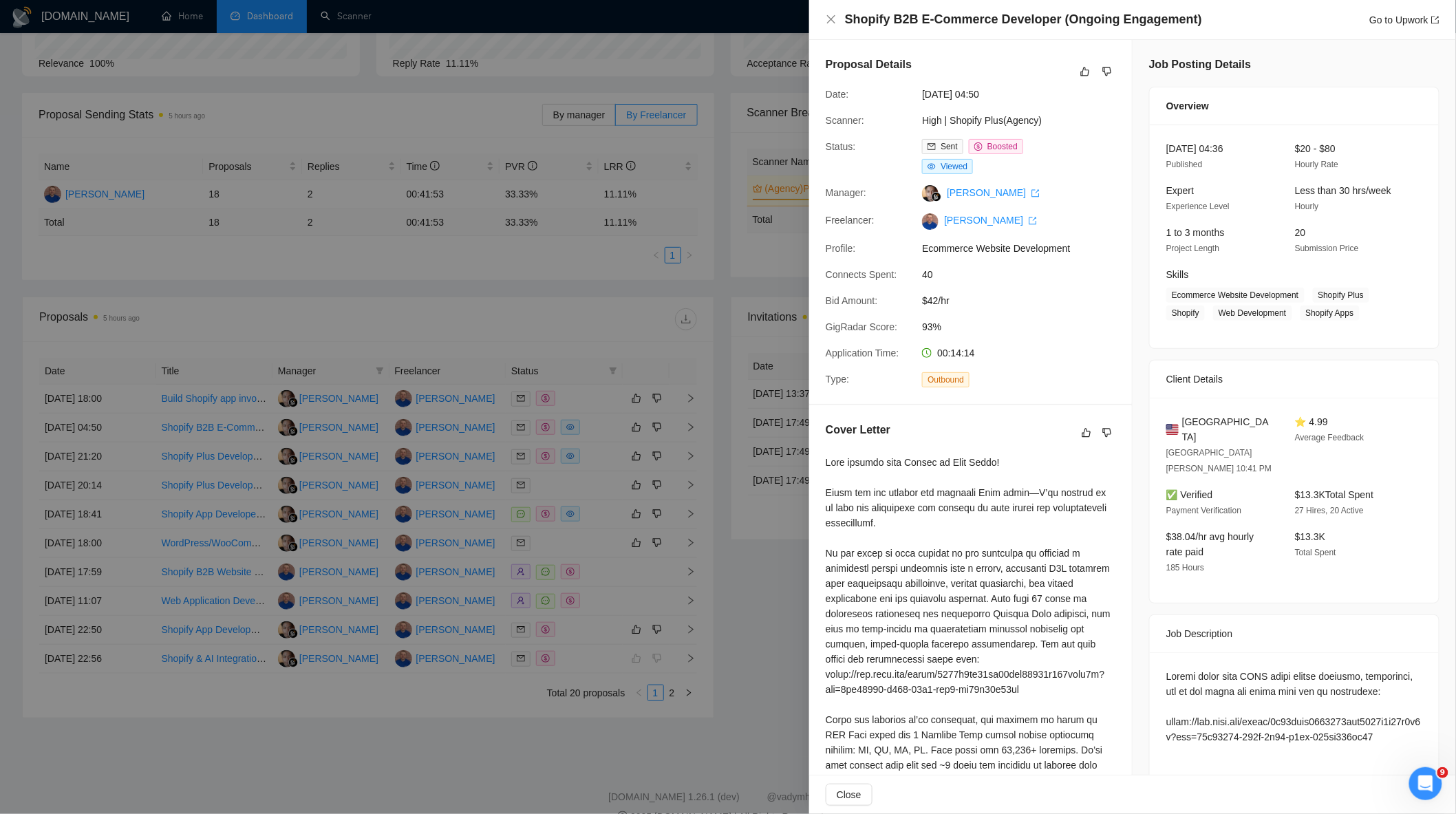
click at [762, 655] on div at bounding box center [728, 407] width 1456 height 814
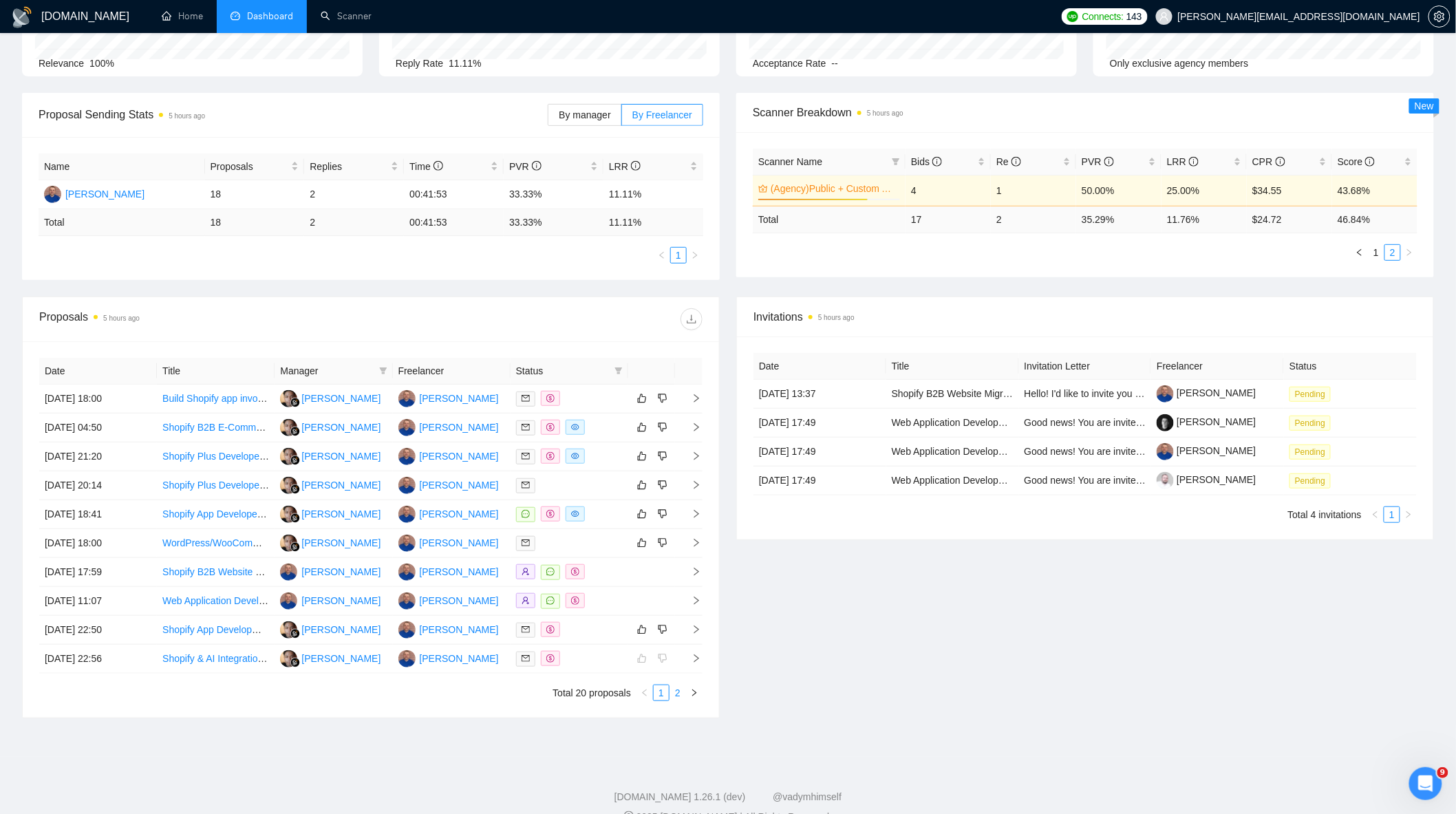
click at [678, 698] on link "2" at bounding box center [677, 693] width 15 height 15
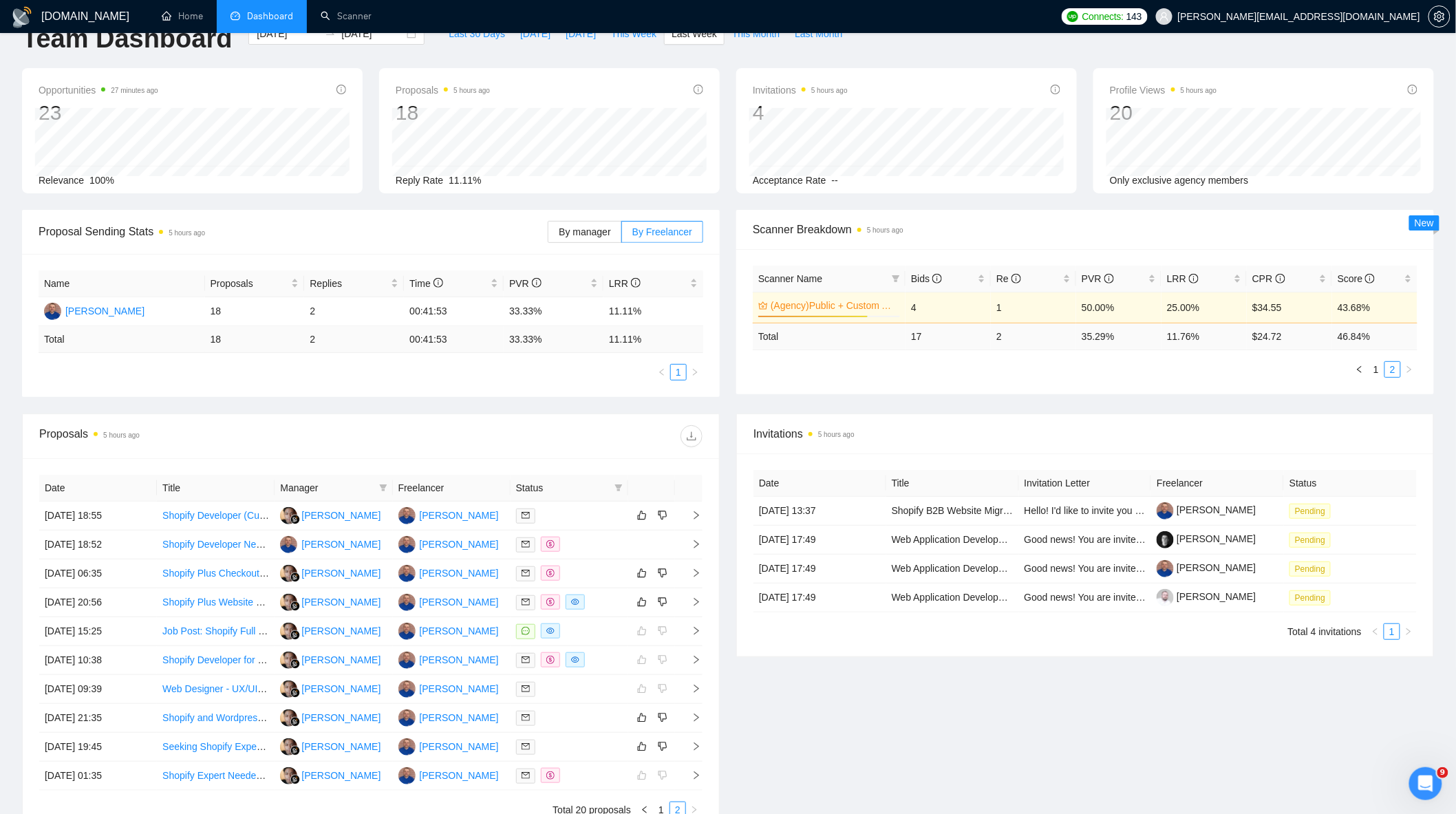
scroll to position [0, 0]
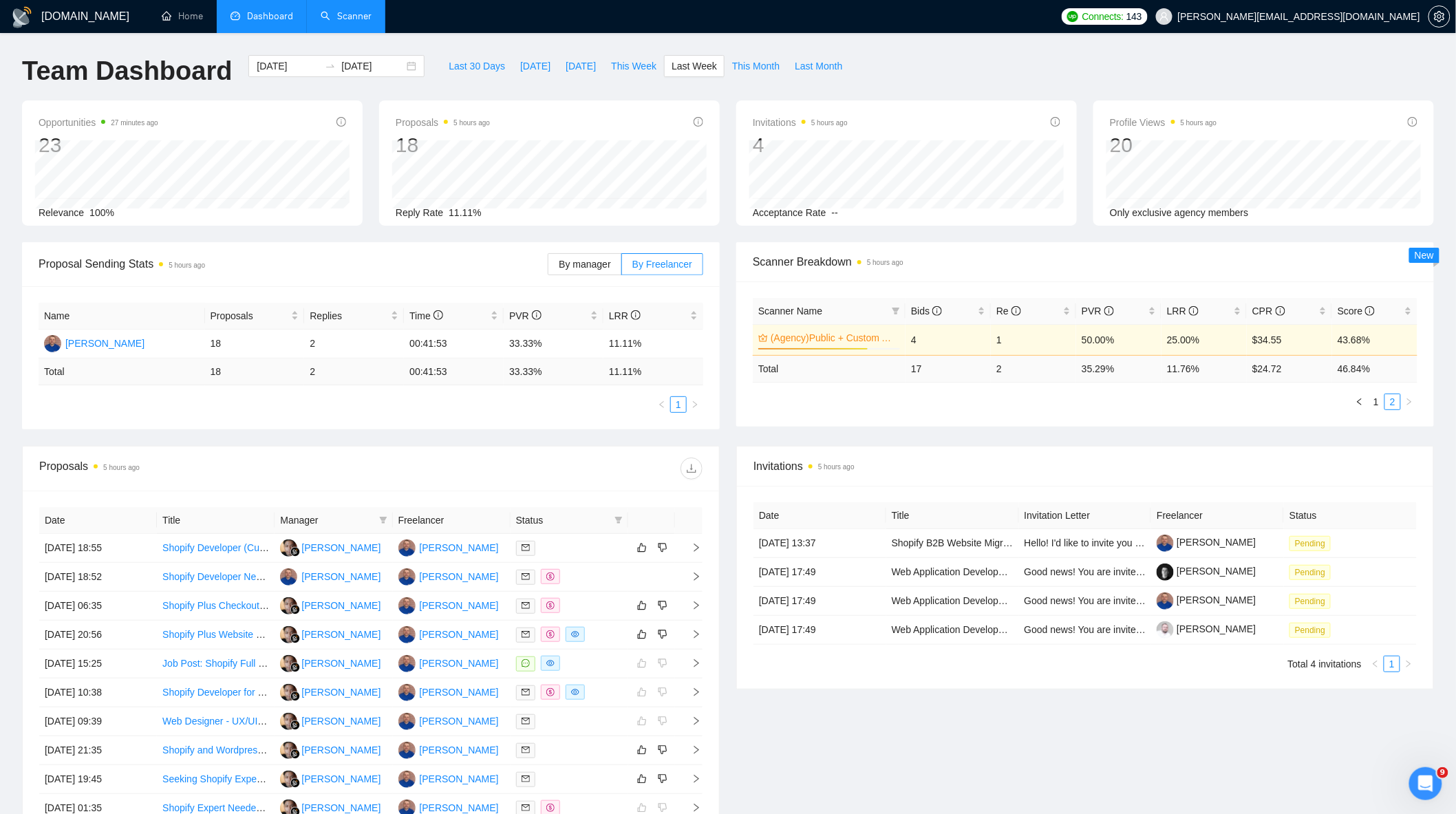
click at [348, 22] on link "Scanner" at bounding box center [346, 16] width 51 height 11
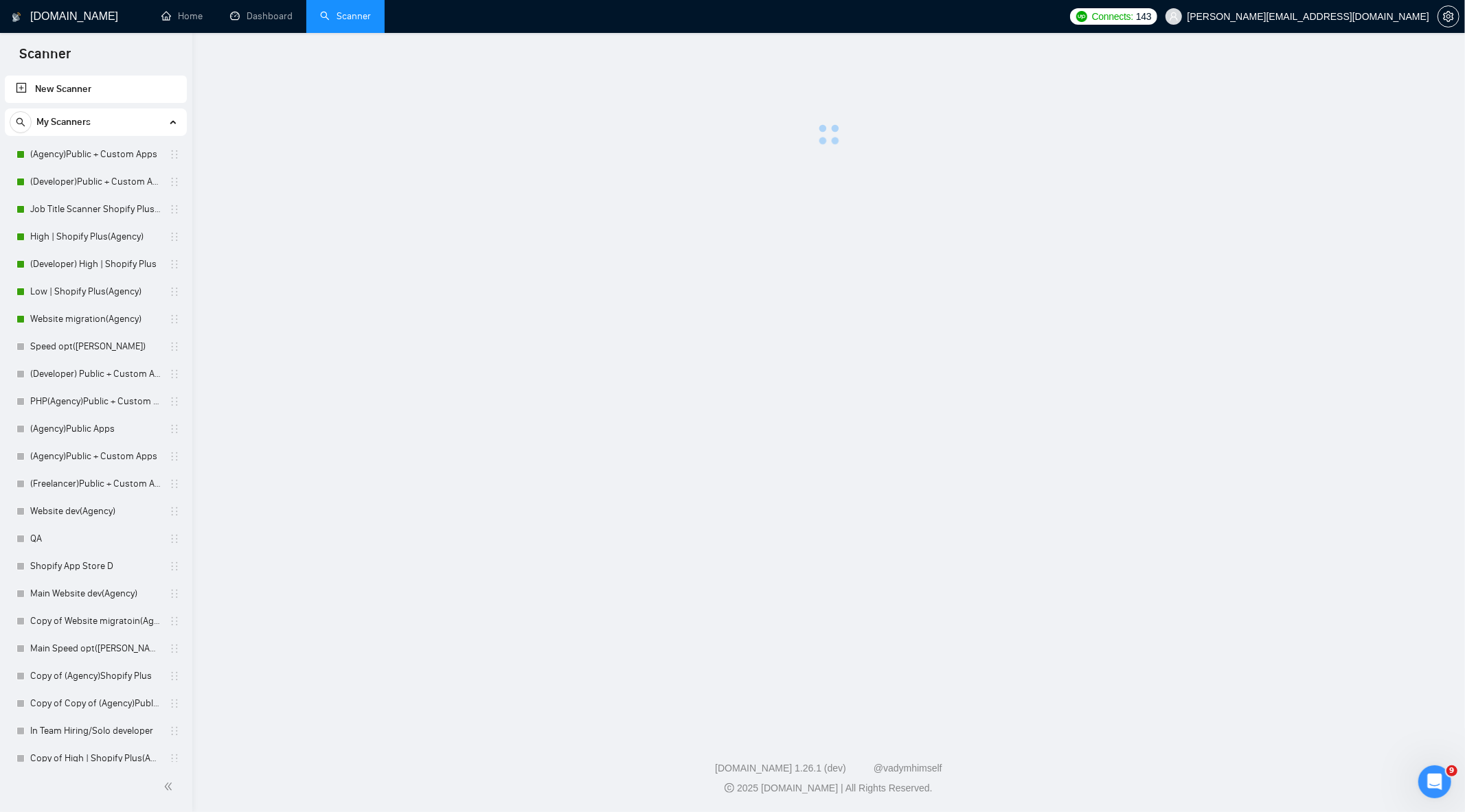
click at [263, 22] on link "Dashboard" at bounding box center [261, 16] width 63 height 11
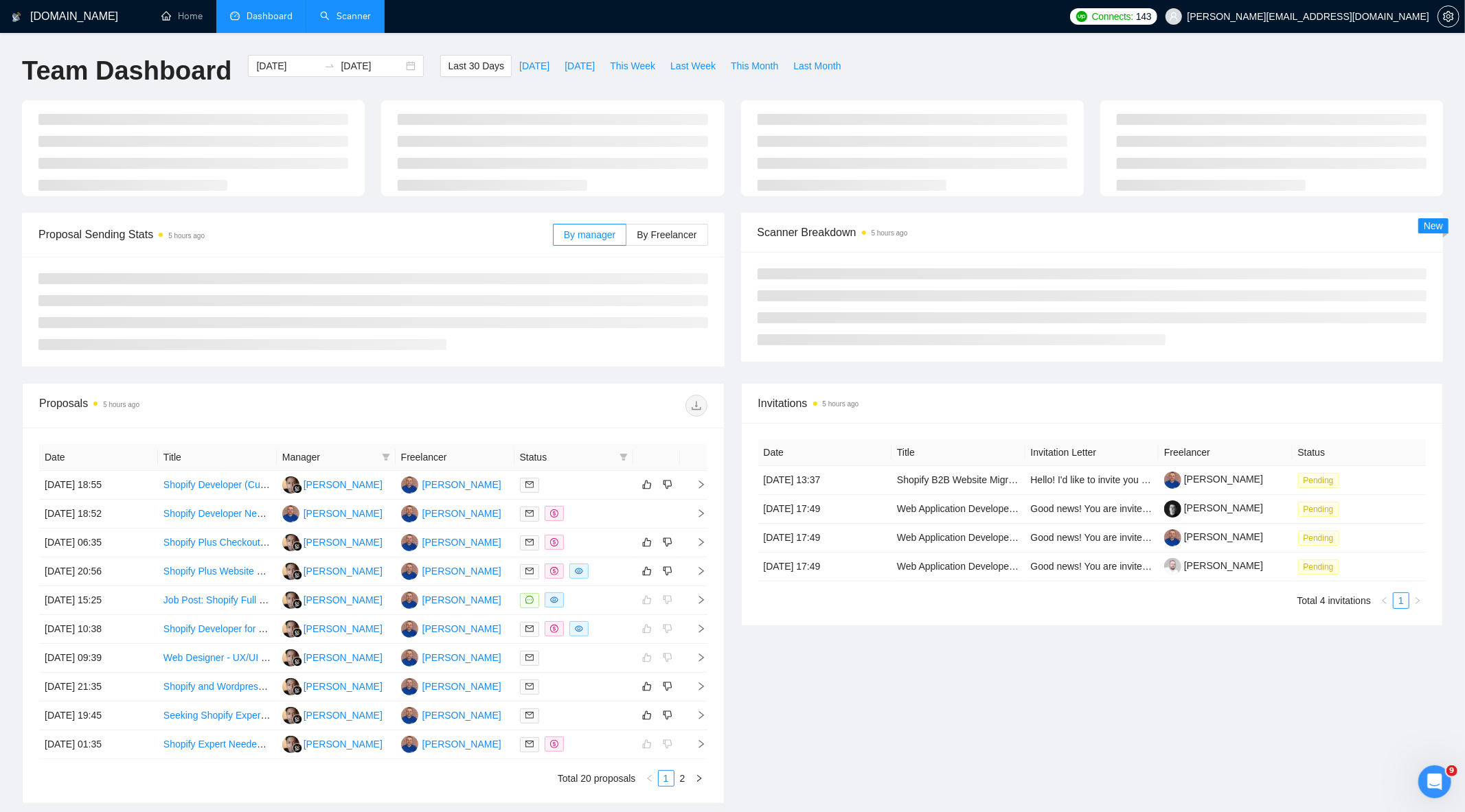
type input "[DATE]"
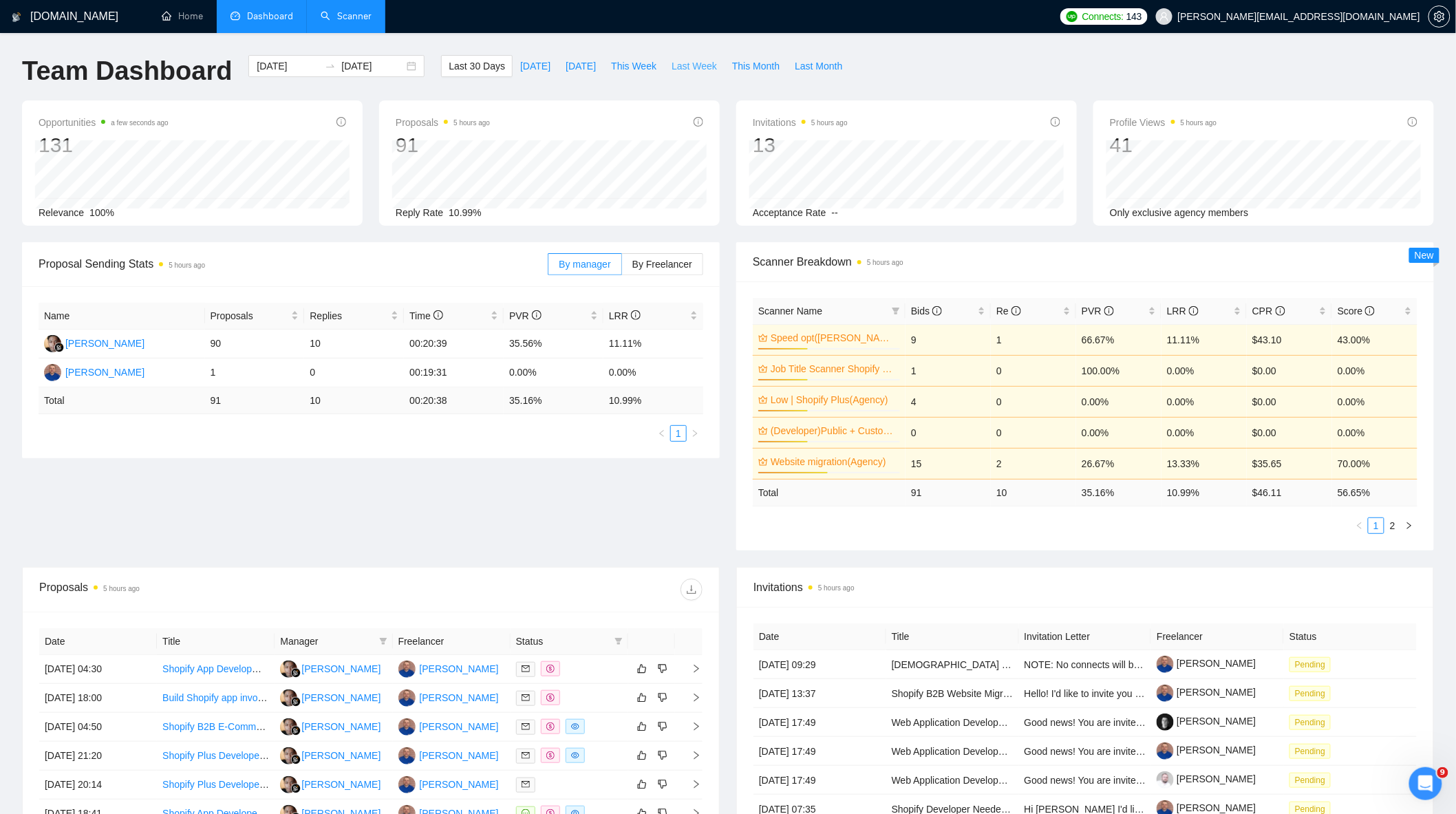
click at [689, 70] on span "Last Week" at bounding box center [694, 66] width 45 height 15
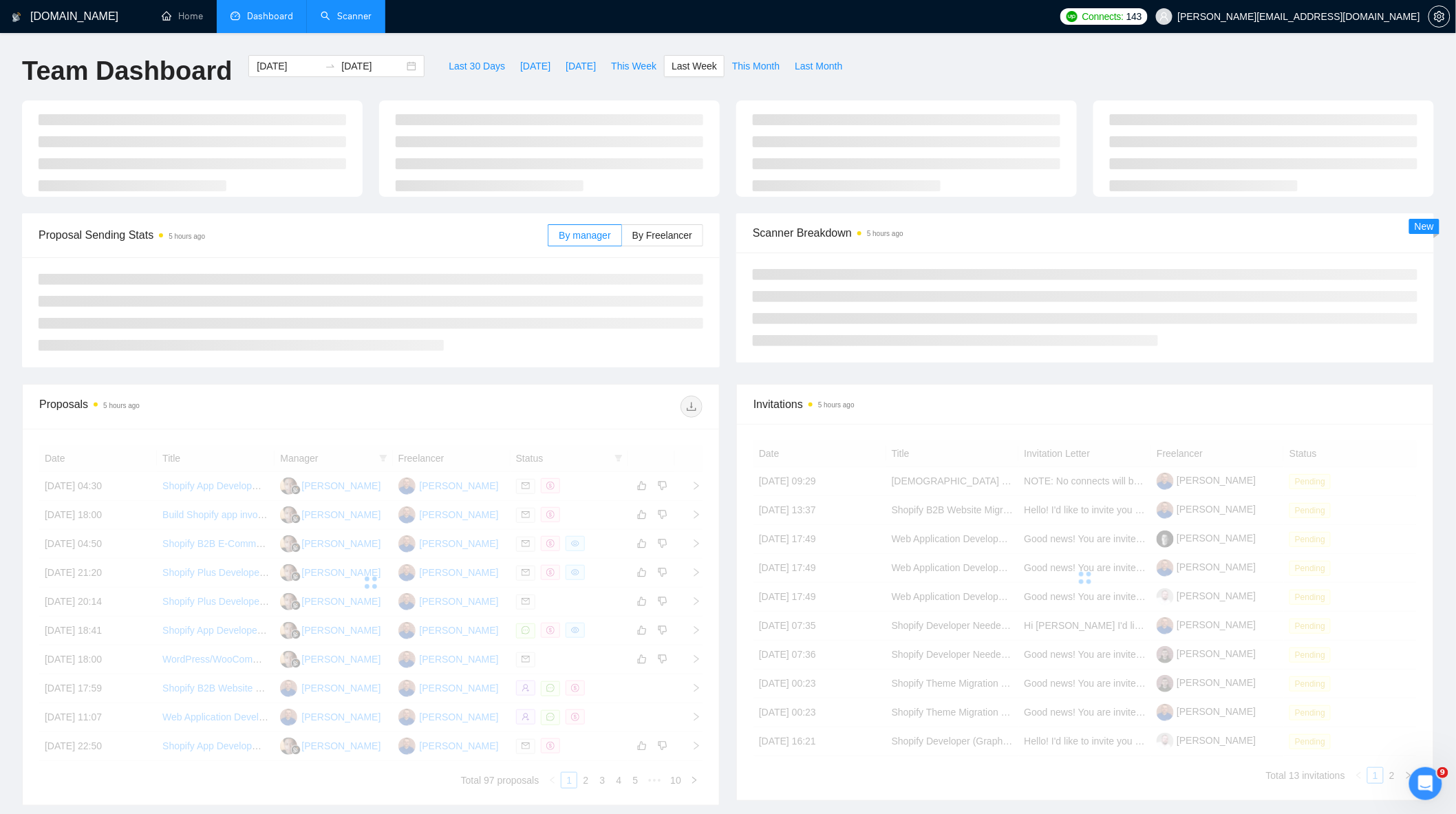
type input "[DATE]"
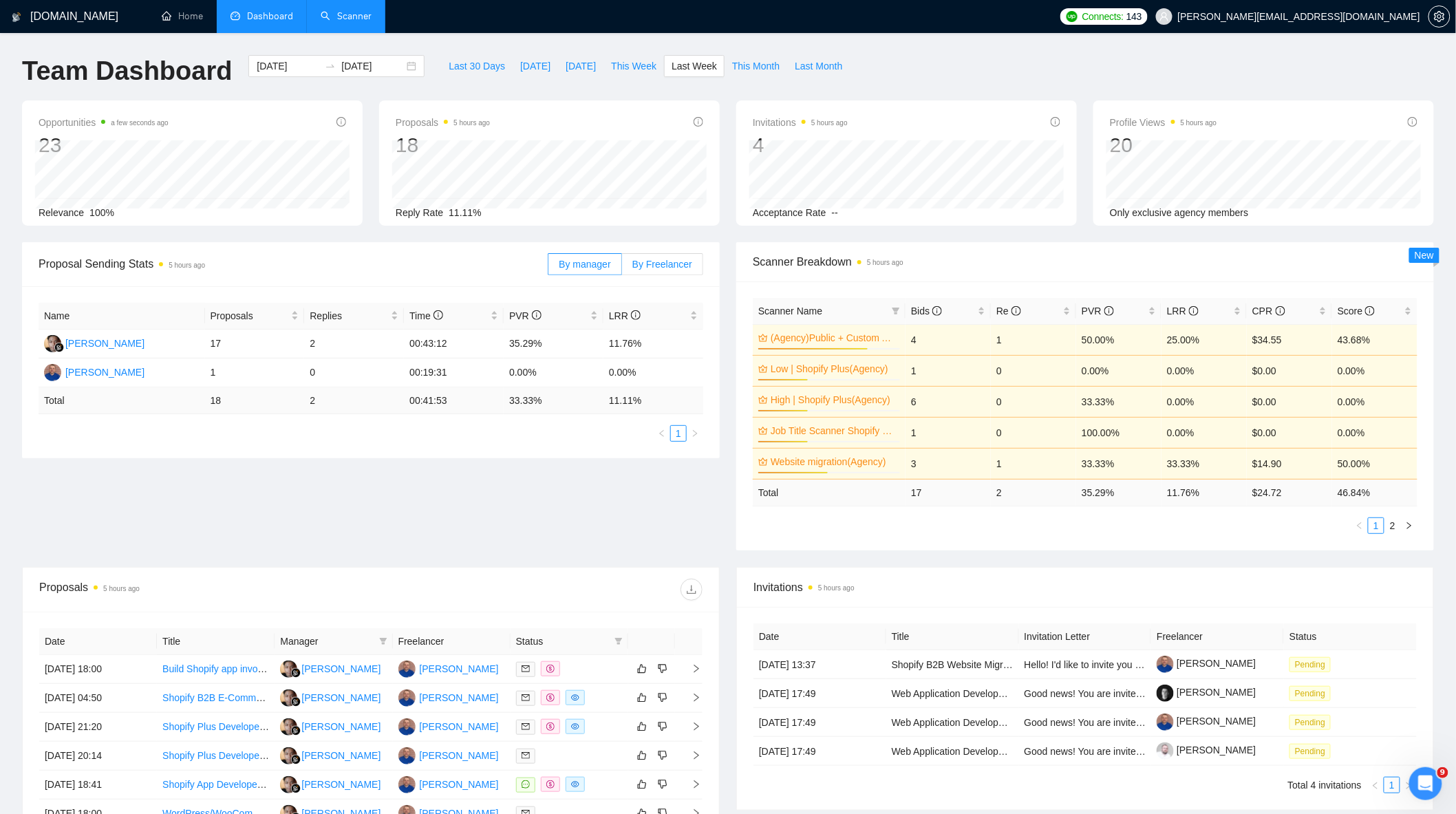
click at [676, 256] on label "By Freelancer" at bounding box center [662, 264] width 82 height 22
click at [622, 268] on input "By Freelancer" at bounding box center [622, 268] width 0 height 0
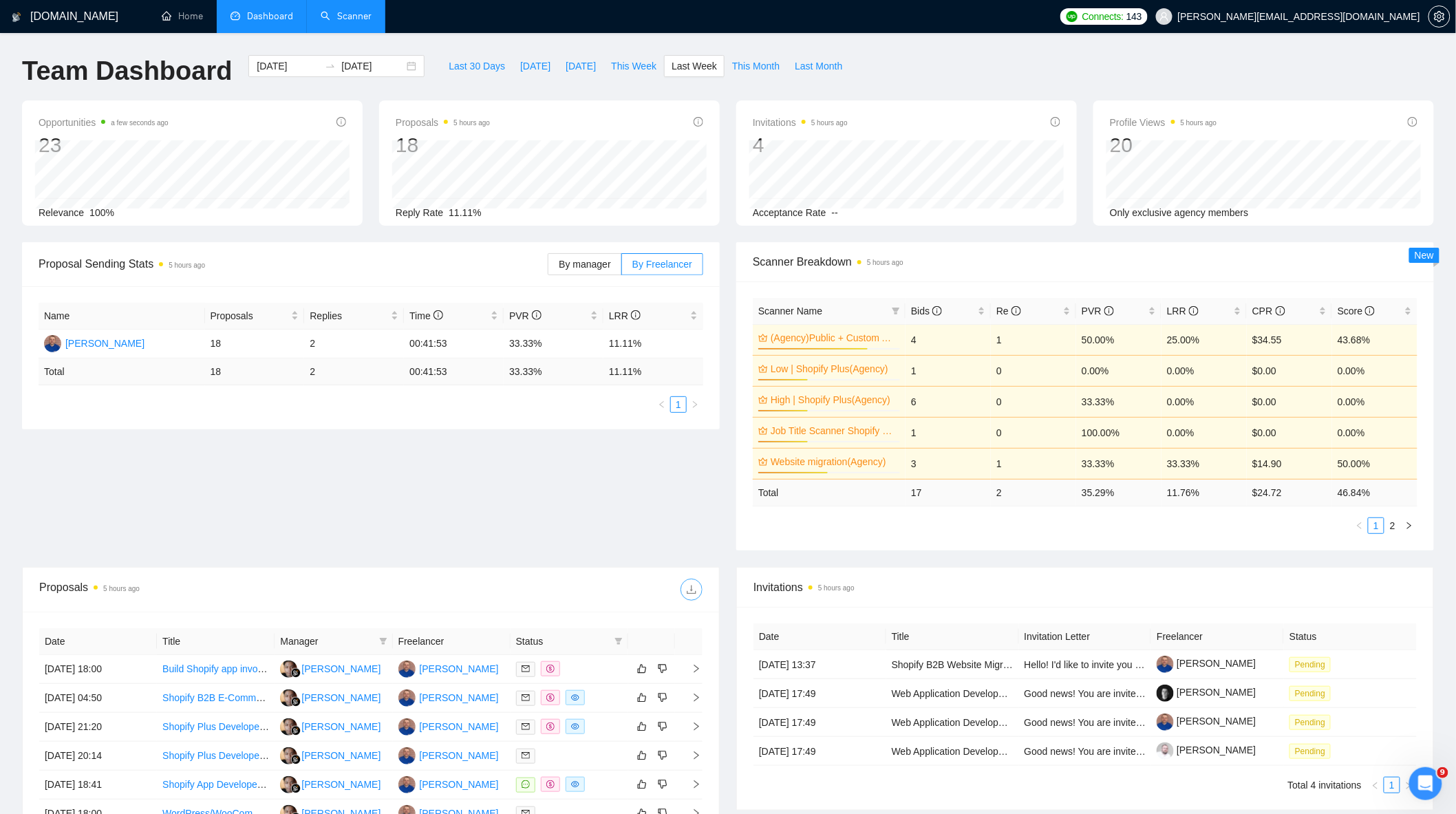
click at [689, 592] on icon "download" at bounding box center [691, 590] width 11 height 11
